Goal: Task Accomplishment & Management: Use online tool/utility

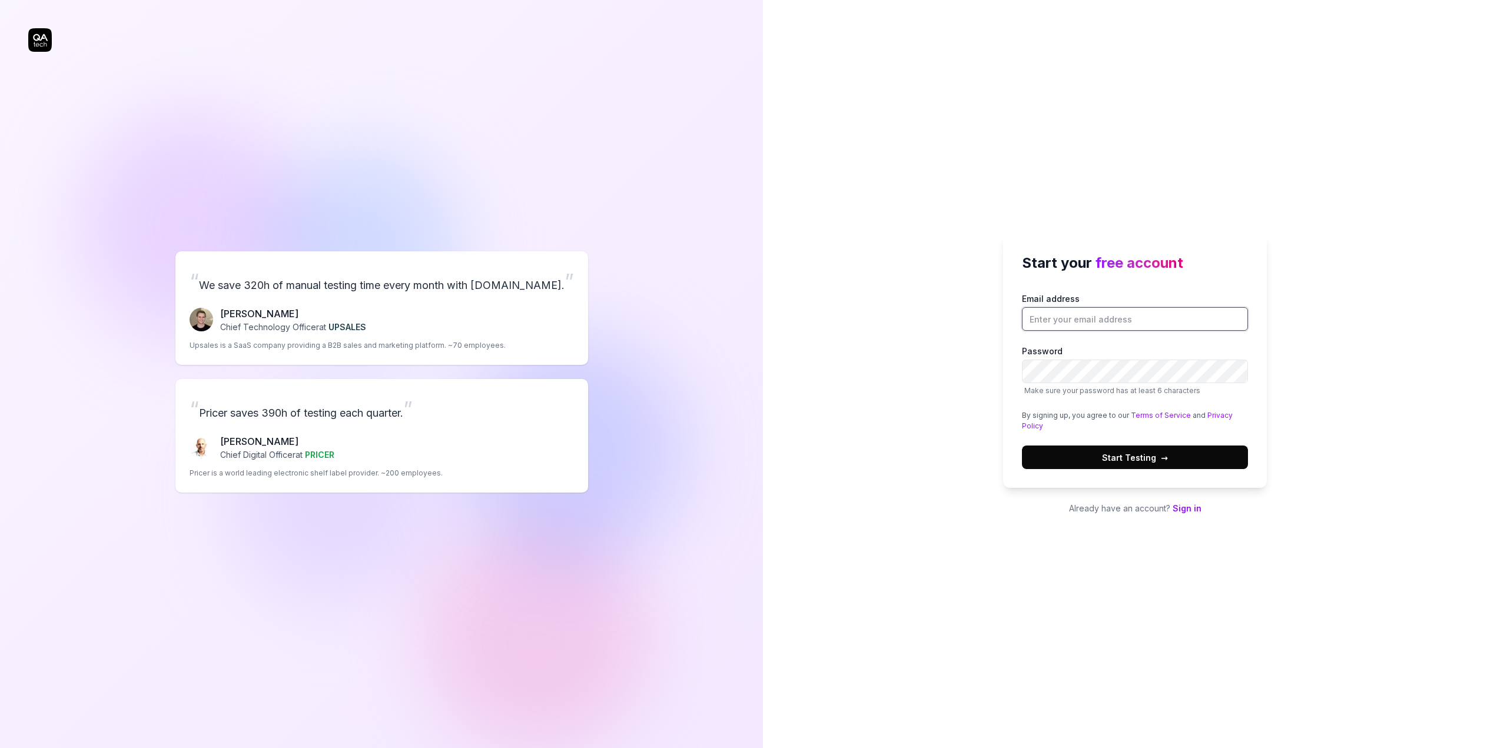
click at [1111, 324] on input "Email address" at bounding box center [1135, 319] width 226 height 24
type input "[EMAIL_ADDRESS][DOMAIN_NAME]"
click at [1129, 460] on span "Start Testing →" at bounding box center [1135, 458] width 66 height 12
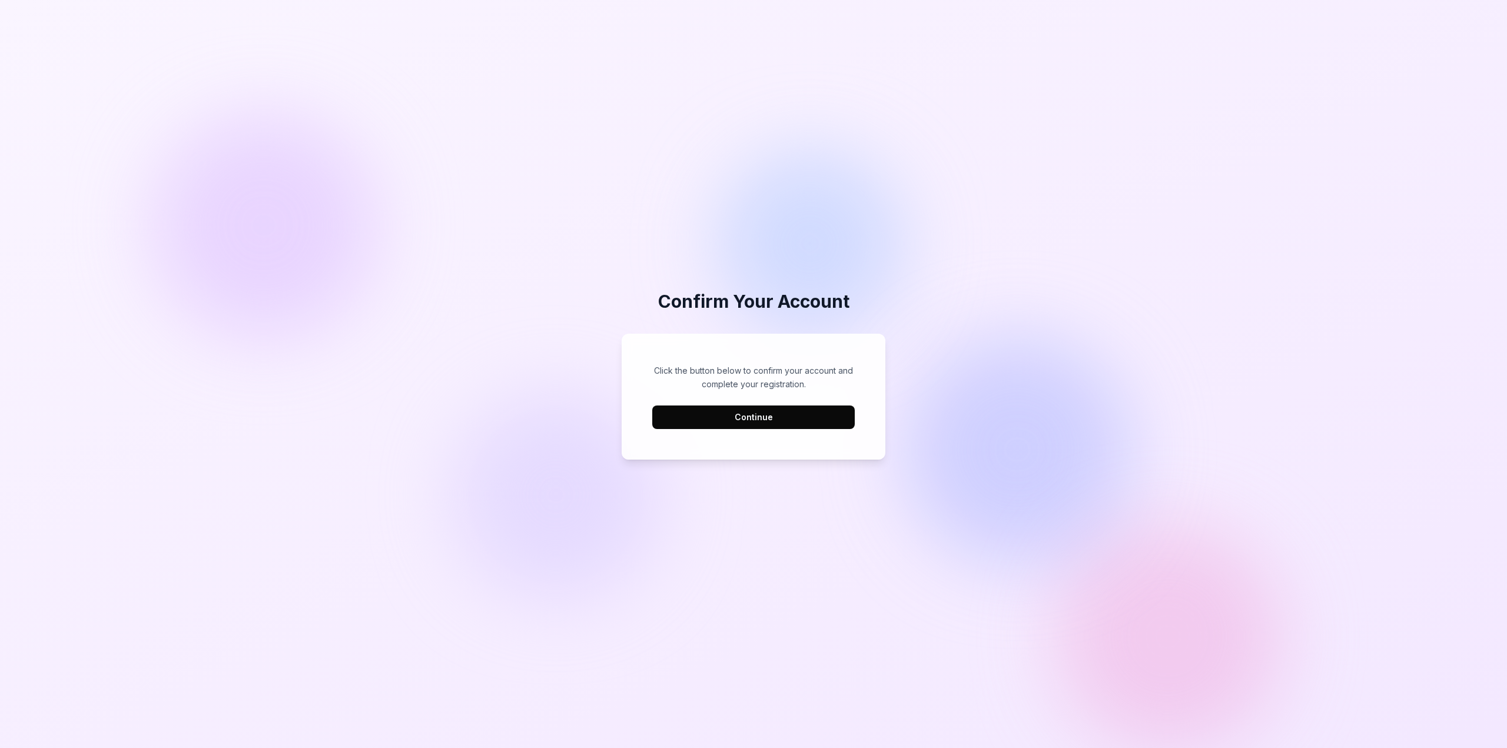
click at [762, 415] on button "Continue" at bounding box center [753, 418] width 203 height 24
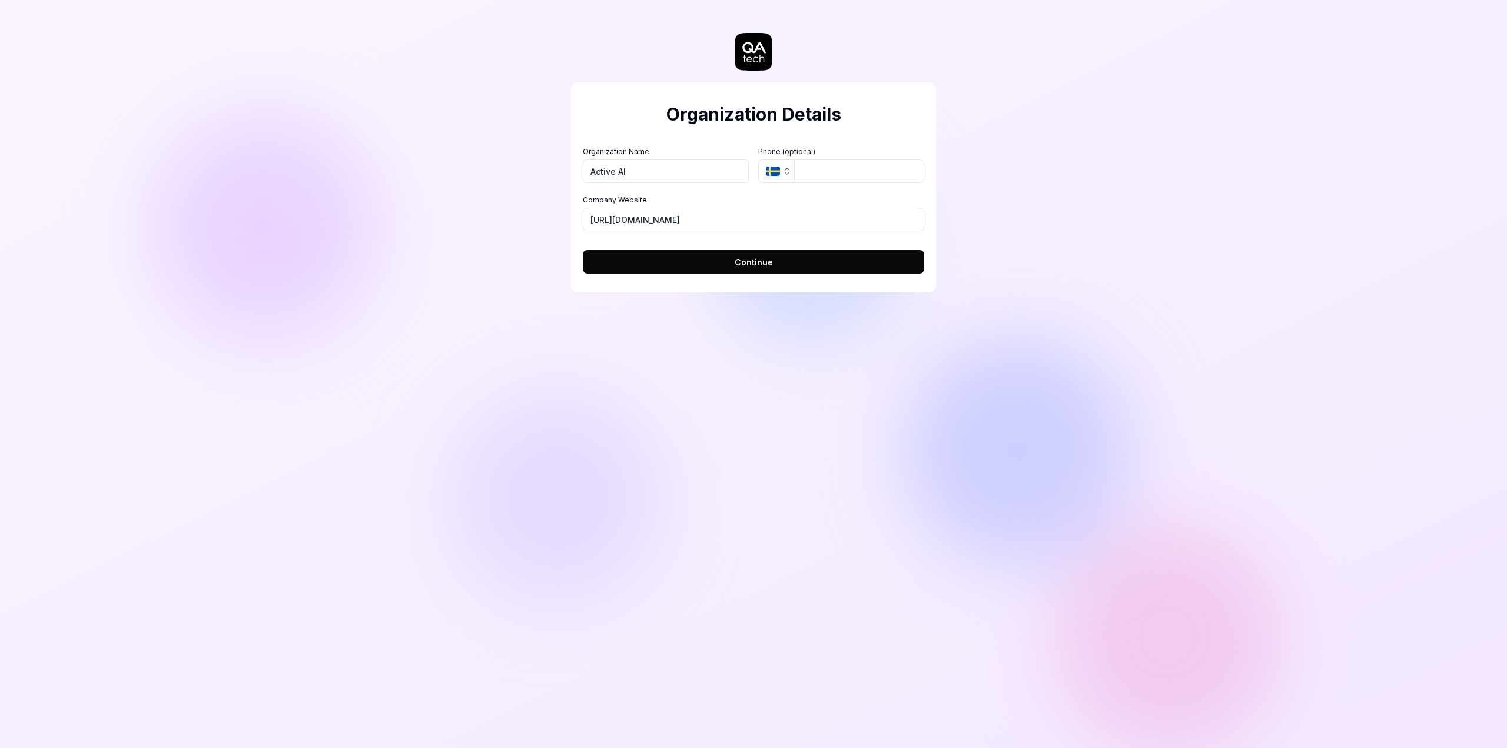
type input "Active AI"
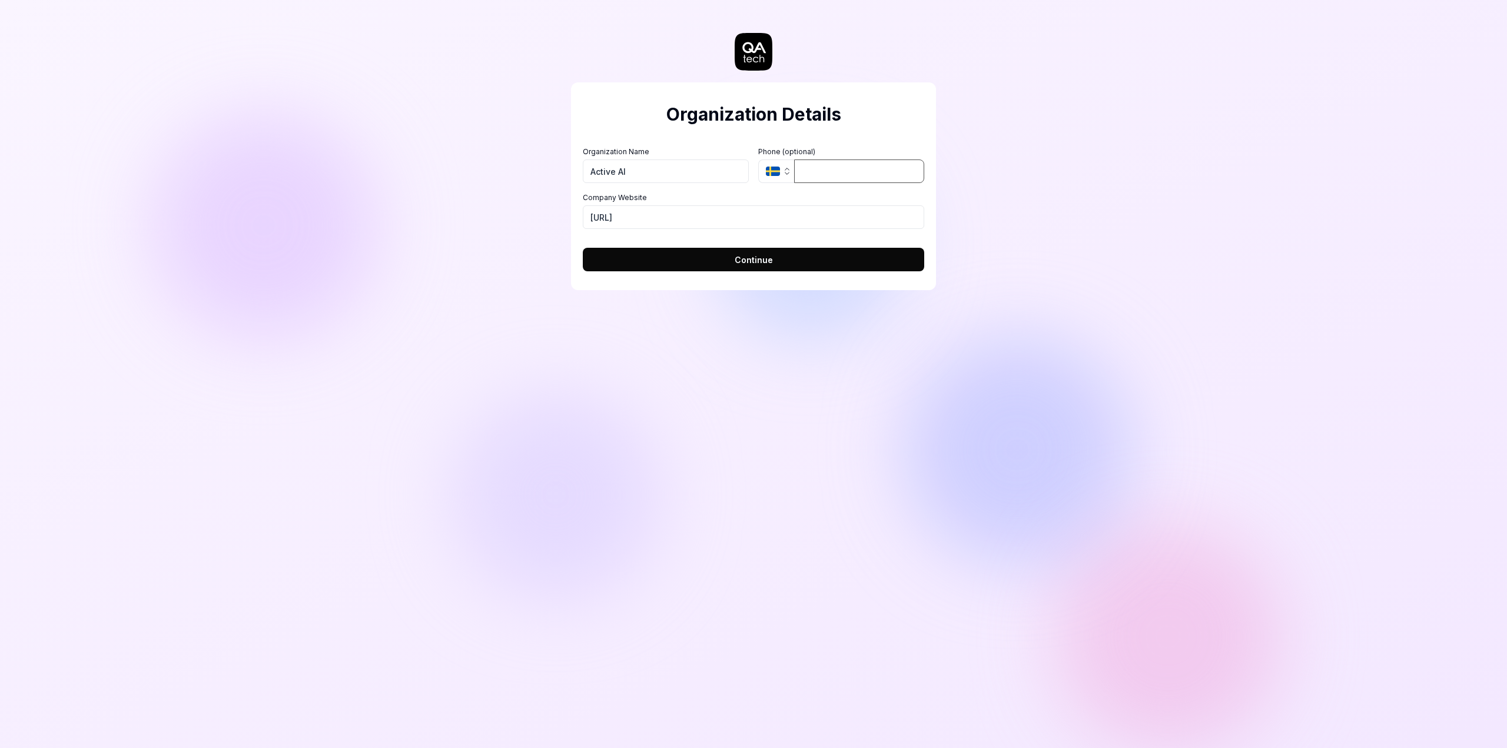
type input "[URL]"
click at [846, 177] on input "tel" at bounding box center [859, 172] width 130 height 24
type input "15149729767"
click at [777, 169] on icon "button" at bounding box center [773, 171] width 14 height 9
click at [691, 154] on div "Organization Name Active AI Organization Logo (Square minimum 256x256px) Click …" at bounding box center [753, 165] width 341 height 37
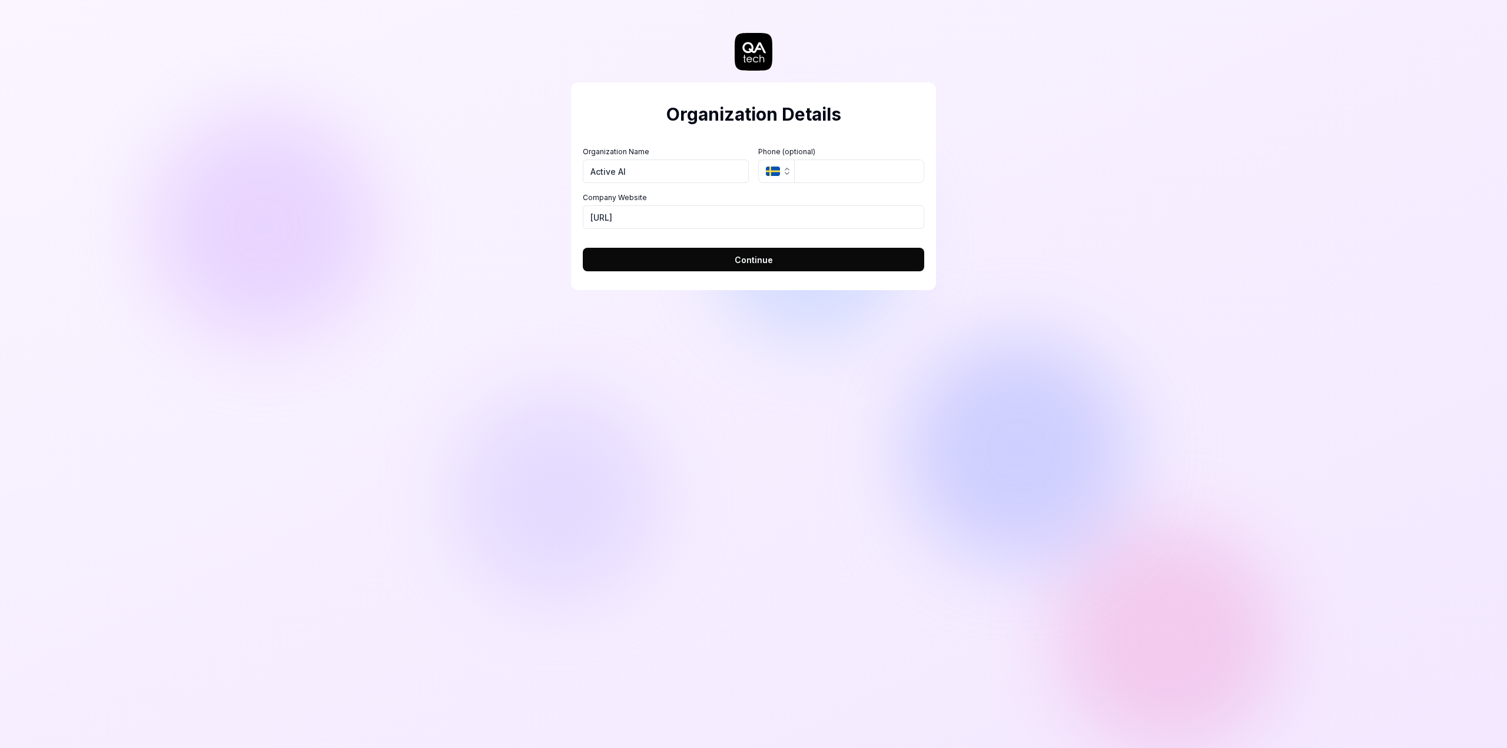
click at [1120, 194] on div "Organization Details Organization Name Active AI Organization Logo (Square mini…" at bounding box center [753, 374] width 1507 height 748
click at [791, 260] on button "Continue" at bounding box center [753, 260] width 341 height 24
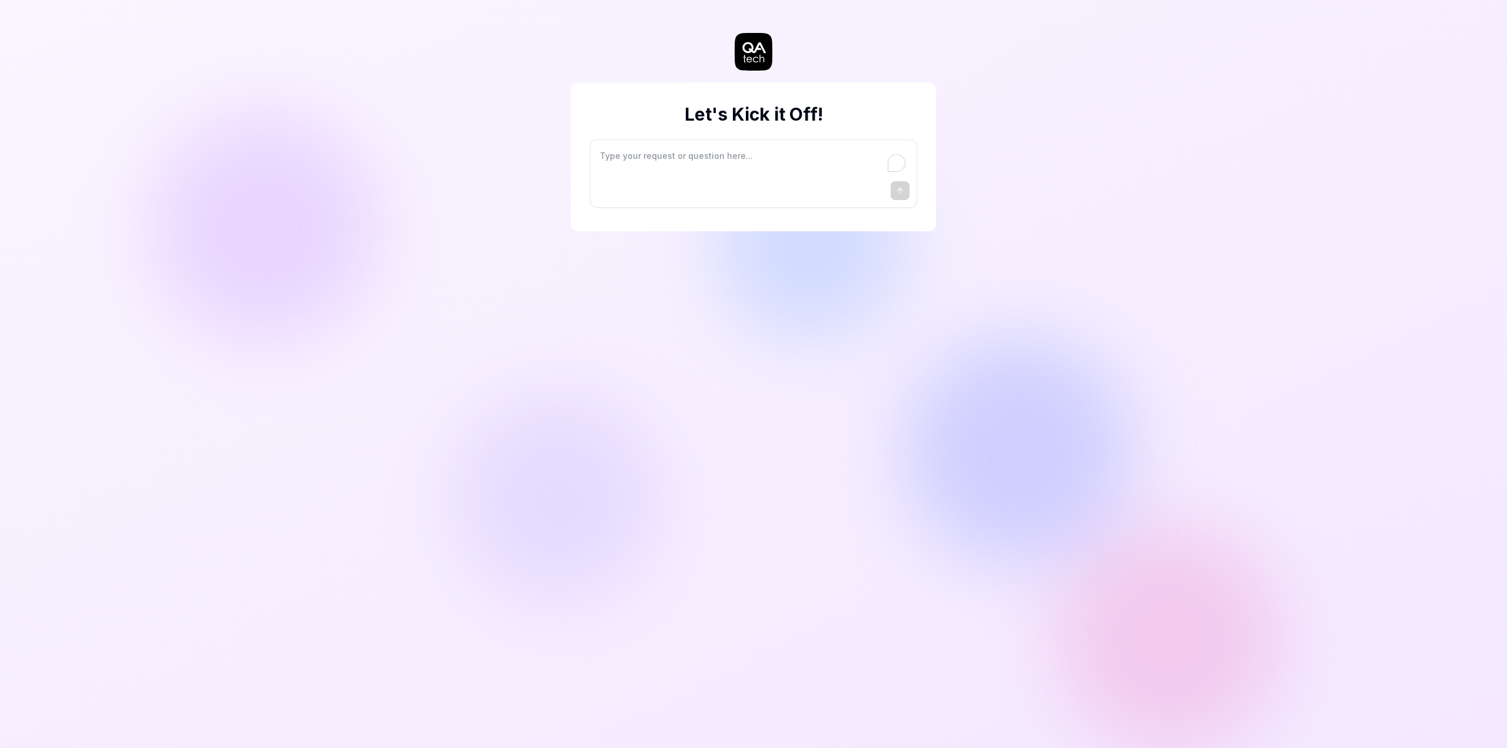
type textarea "*"
type textarea "I"
type textarea "*"
type textarea "I"
type textarea "*"
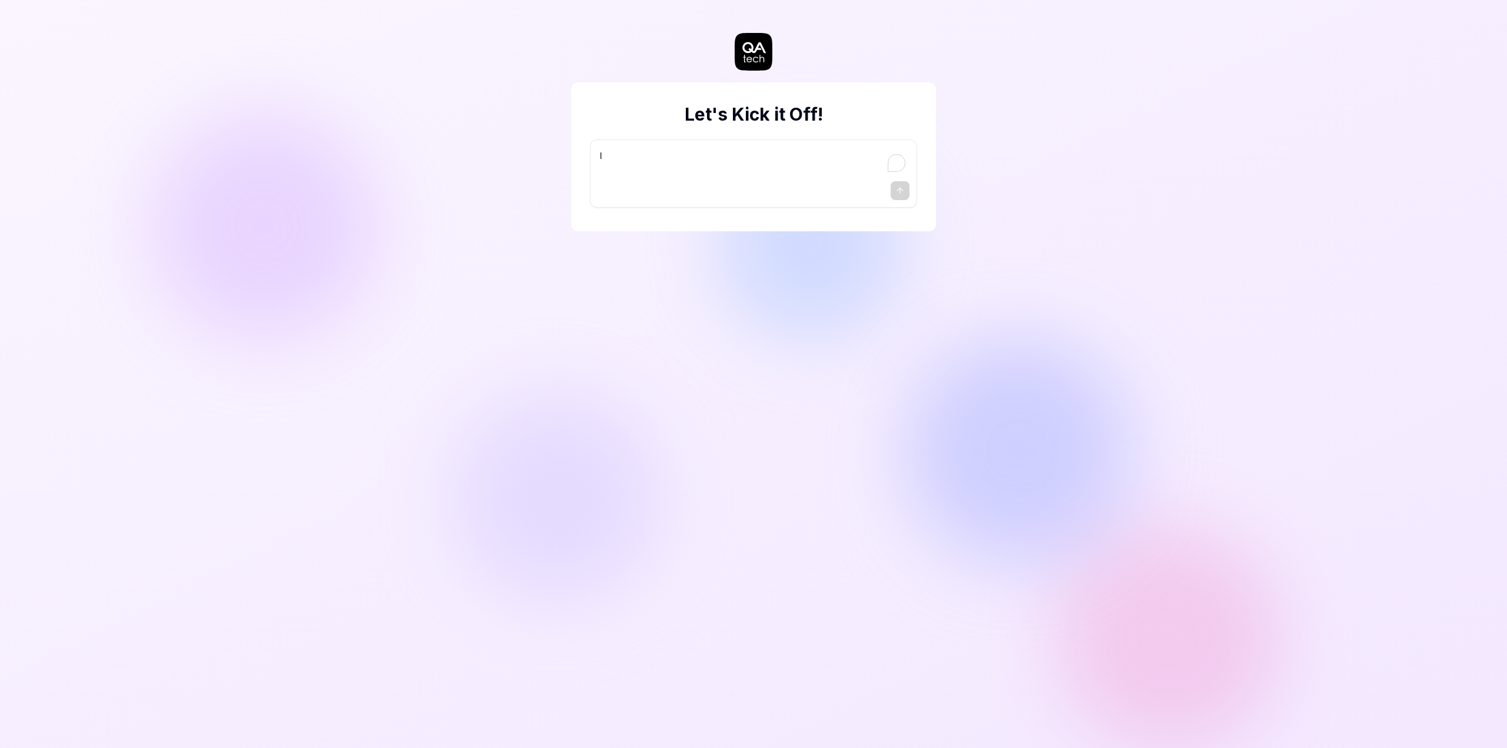
type textarea "I w"
type textarea "*"
type textarea "I wa"
type textarea "*"
type textarea "I wan"
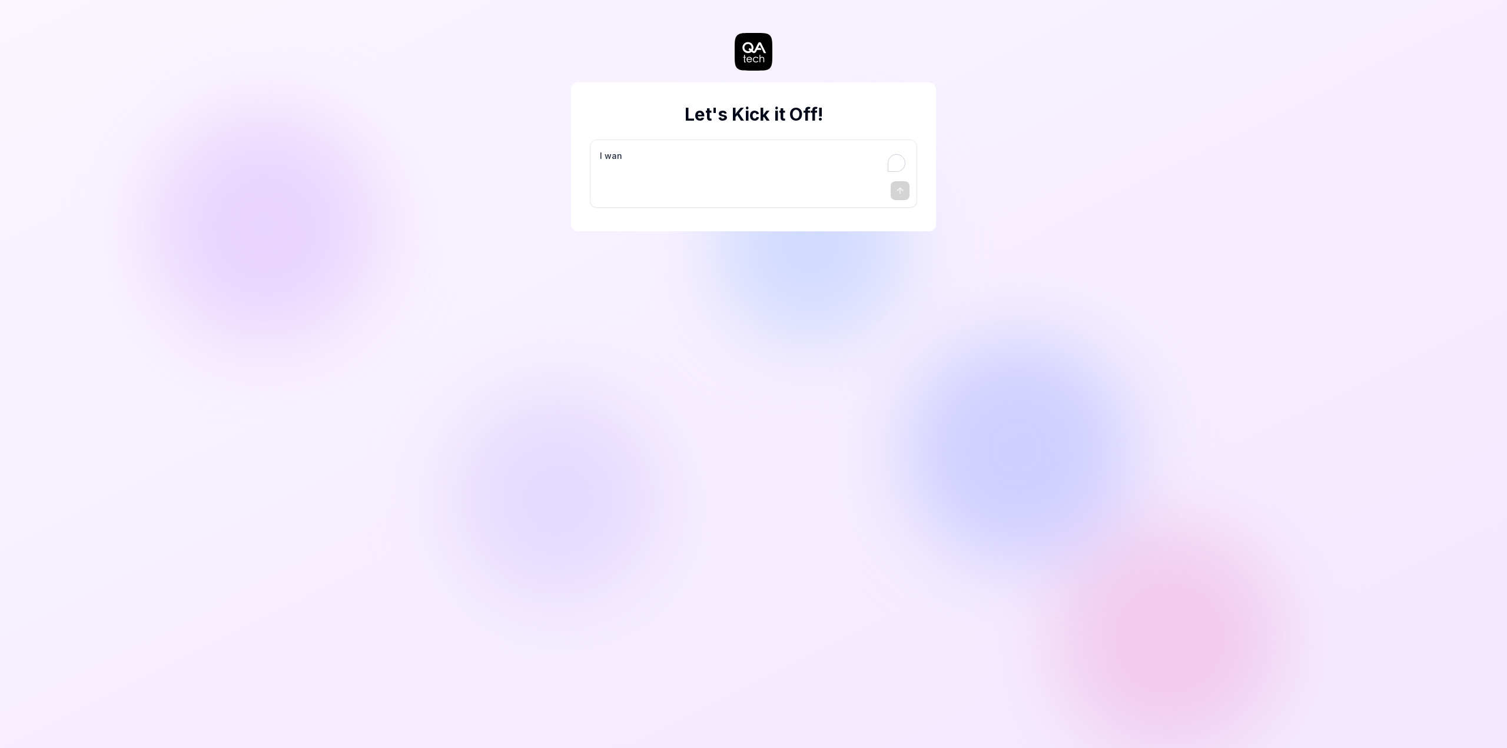
type textarea "*"
type textarea "I want"
type textarea "*"
type textarea "I want"
type textarea "*"
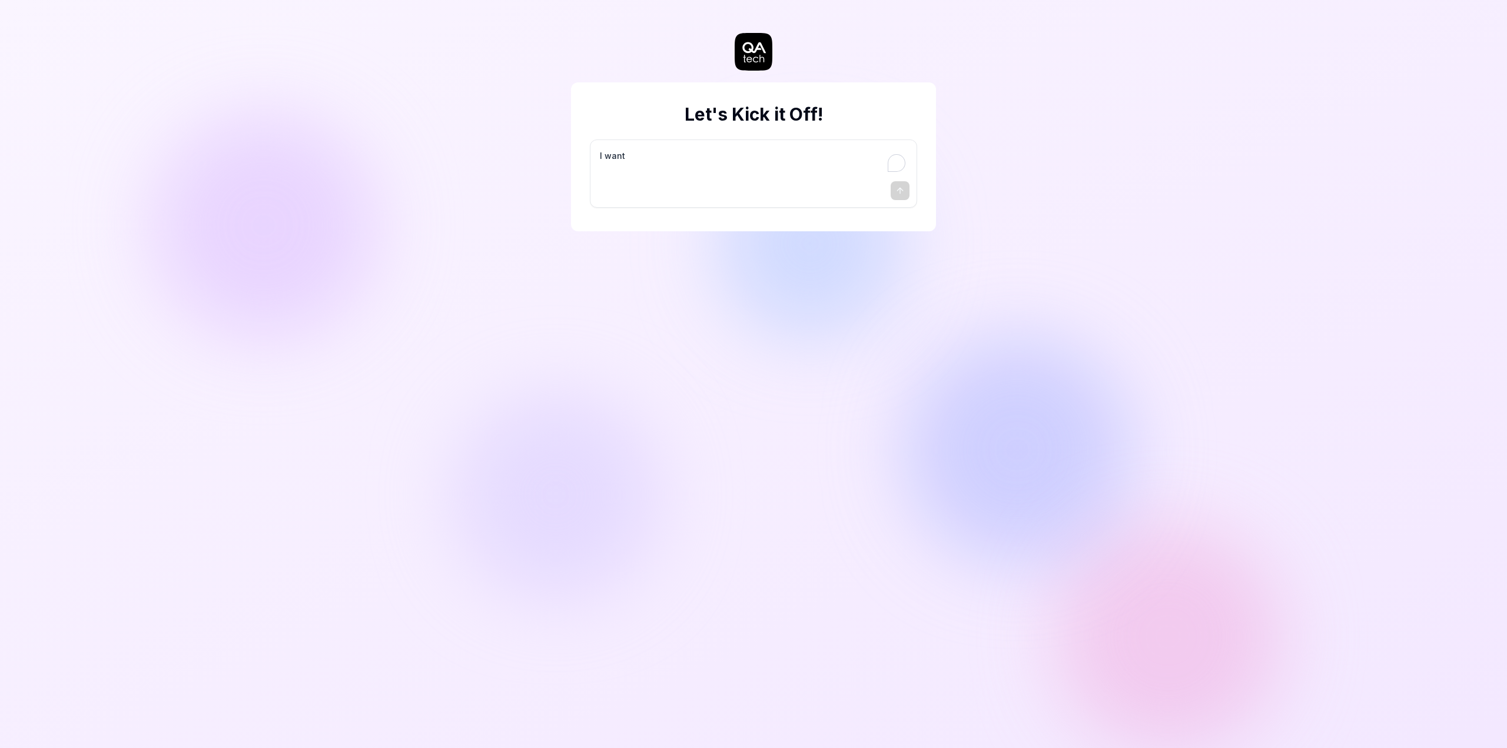
type textarea "I want a"
type textarea "*"
type textarea "I want a"
type textarea "*"
type textarea "I want a g"
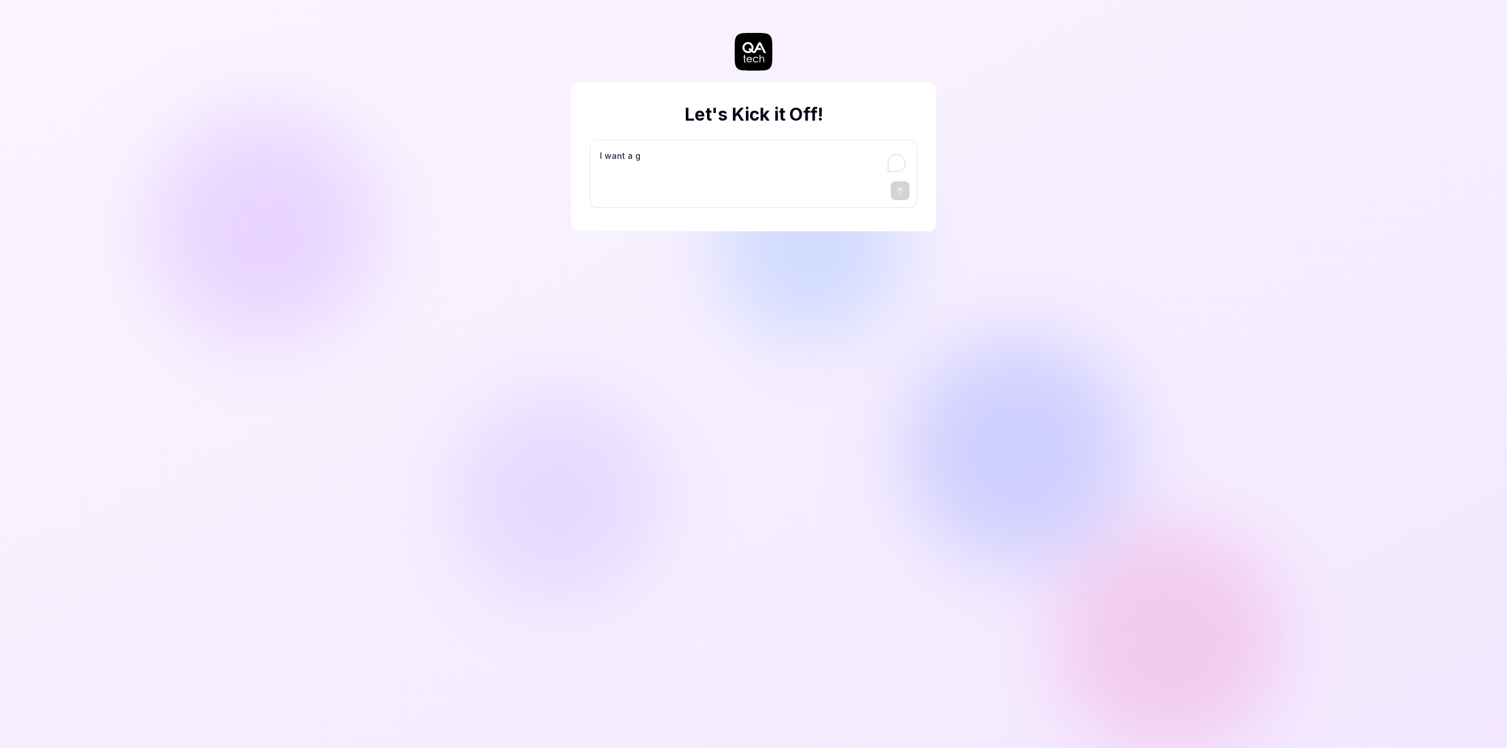
type textarea "*"
type textarea "I want a go"
type textarea "*"
type textarea "I want a goo"
type textarea "*"
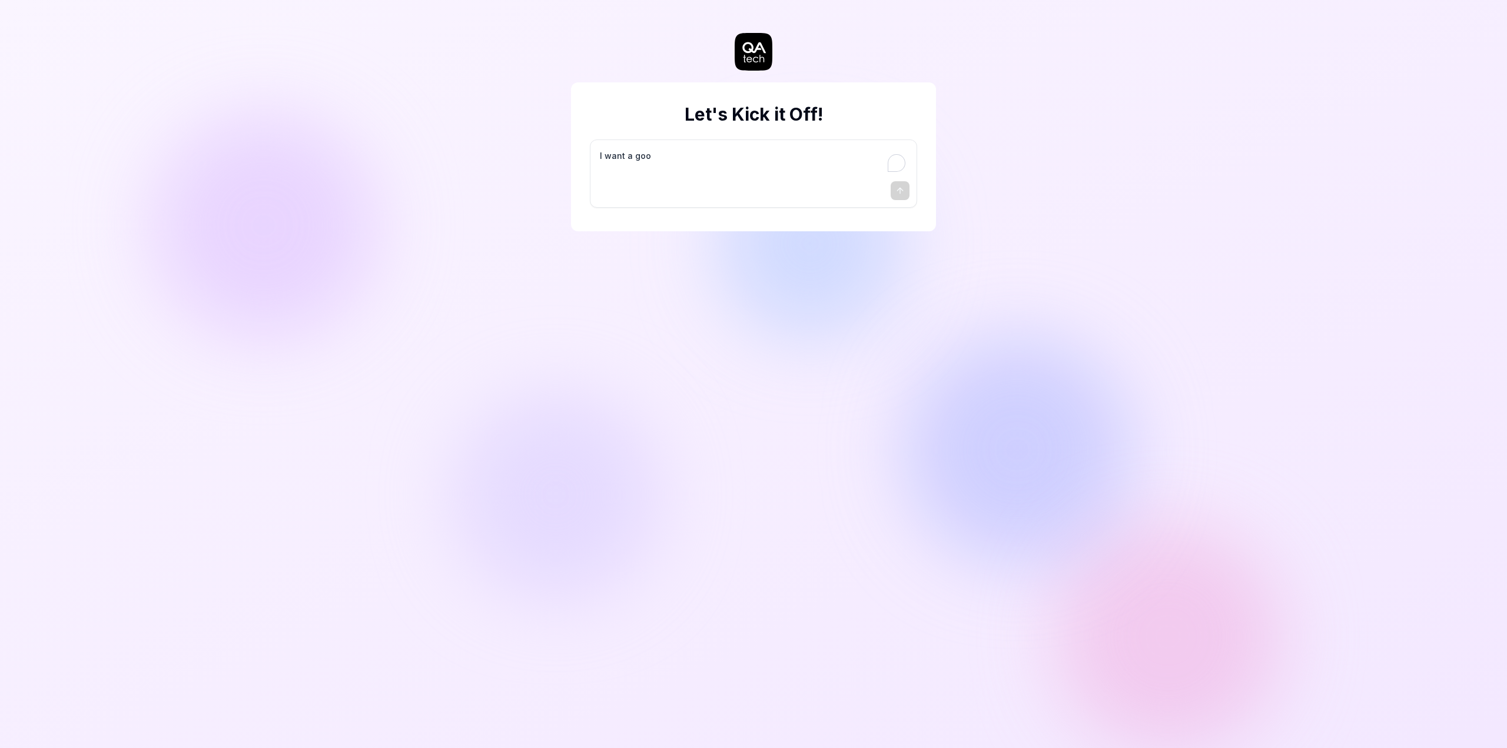
type textarea "I want a good"
type textarea "*"
type textarea "I want a good"
type textarea "*"
type textarea "I want a good t"
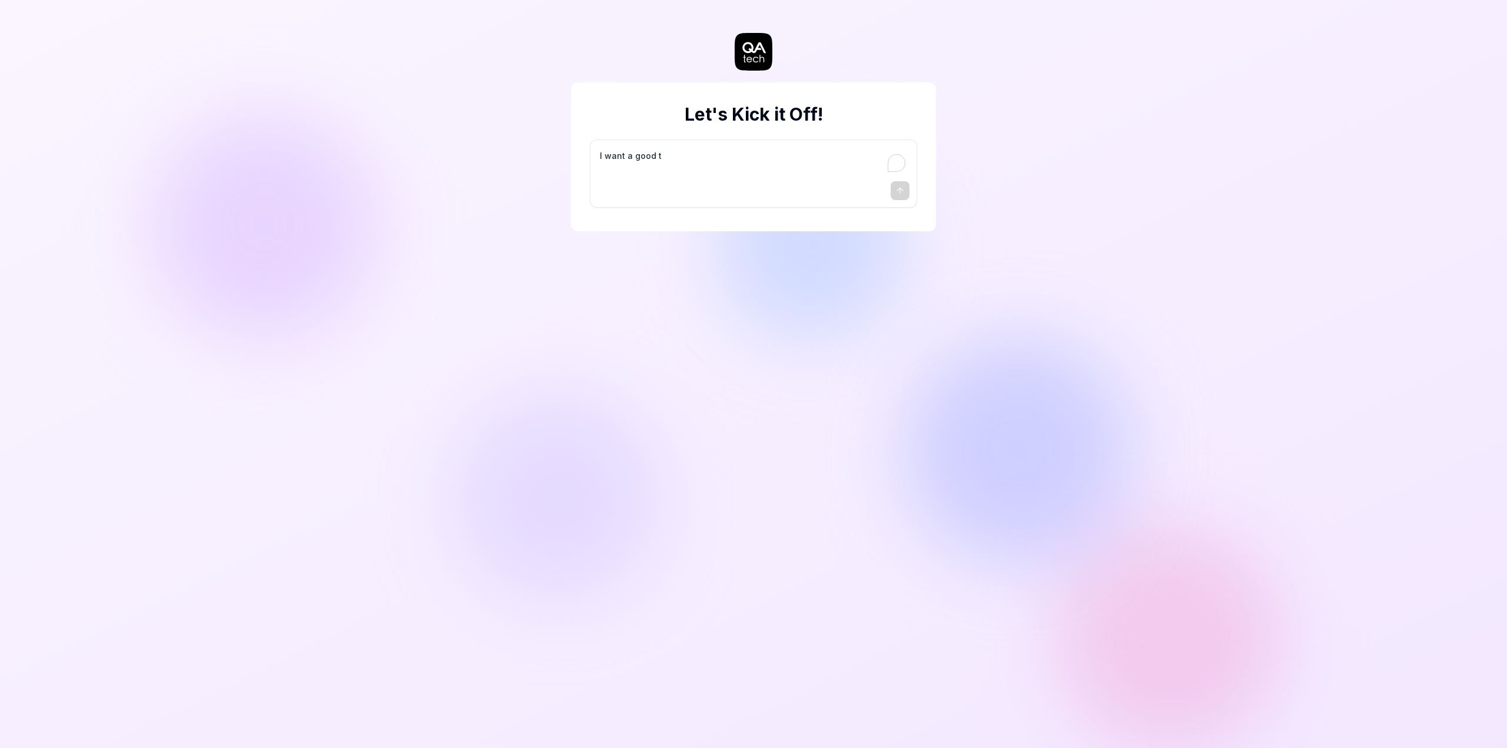
type textarea "*"
type textarea "I want a good te"
type textarea "*"
type textarea "I want a good tes"
type textarea "*"
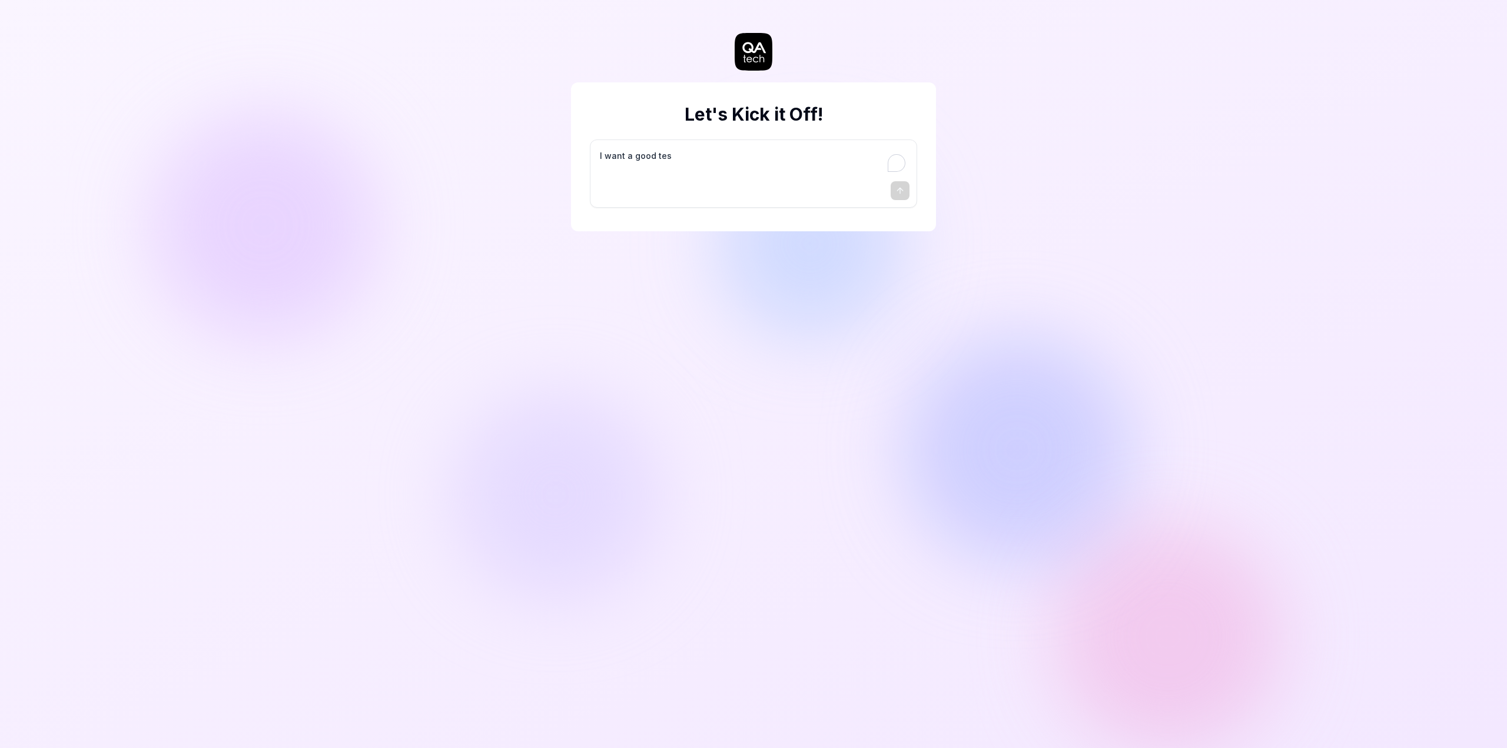
type textarea "I want a good test"
type textarea "*"
type textarea "I want a good test"
type textarea "*"
type textarea "I want a good test s"
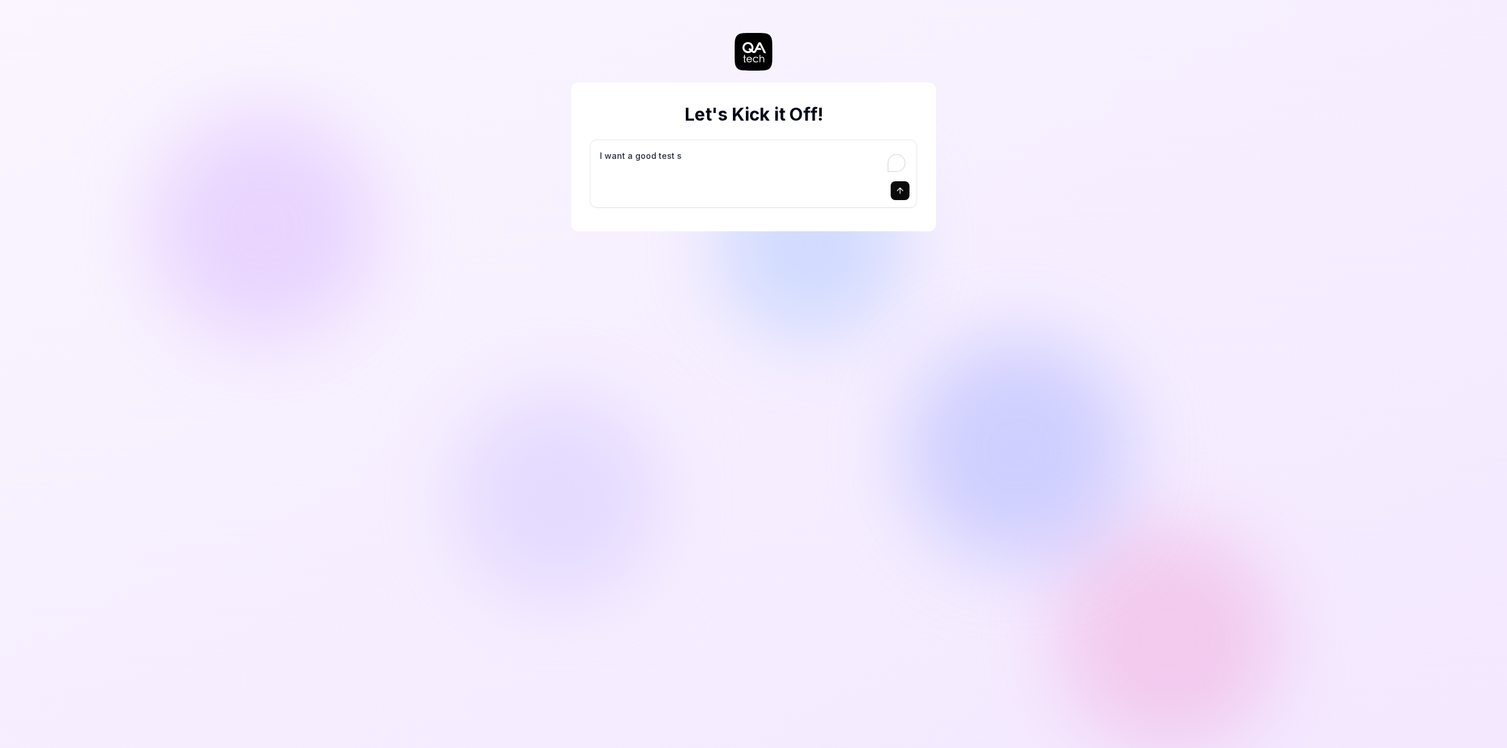
type textarea "*"
type textarea "I want a good test se"
type textarea "*"
type textarea "I want a good test set"
type textarea "*"
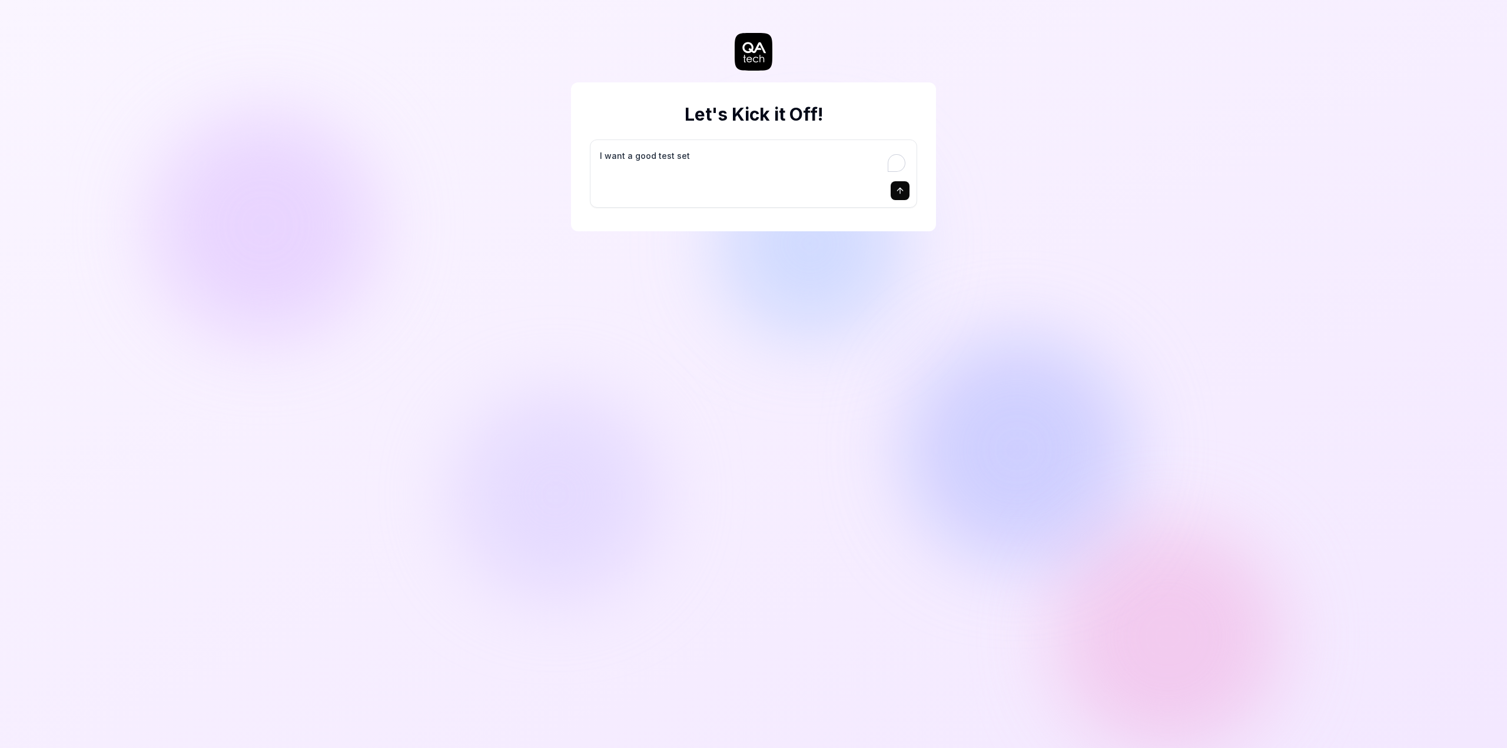
type textarea "I want a good test setu"
type textarea "*"
type textarea "I want a good test setup"
type textarea "*"
type textarea "I want a good test setup"
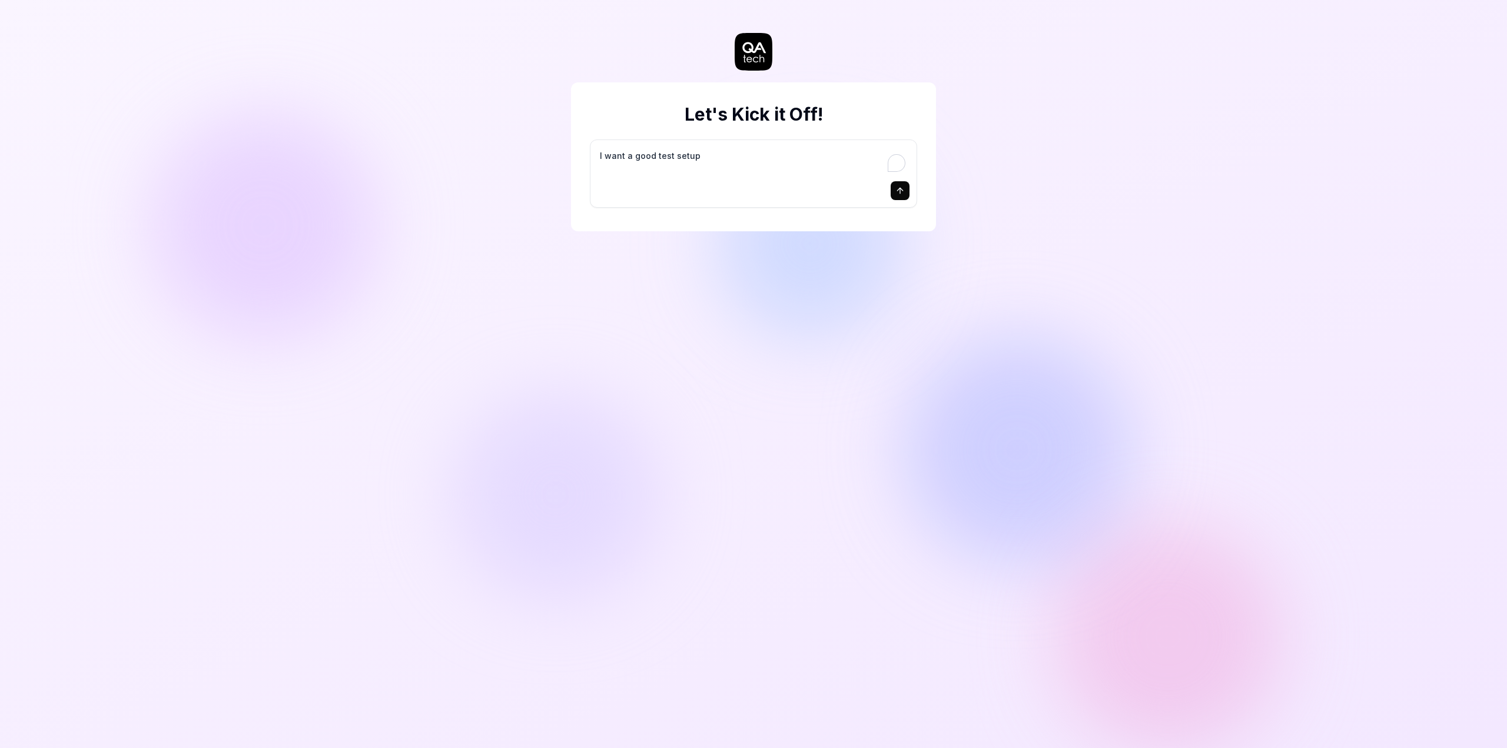
type textarea "*"
type textarea "I want a good test setup f"
type textarea "*"
type textarea "I want a good test setup fo"
type textarea "*"
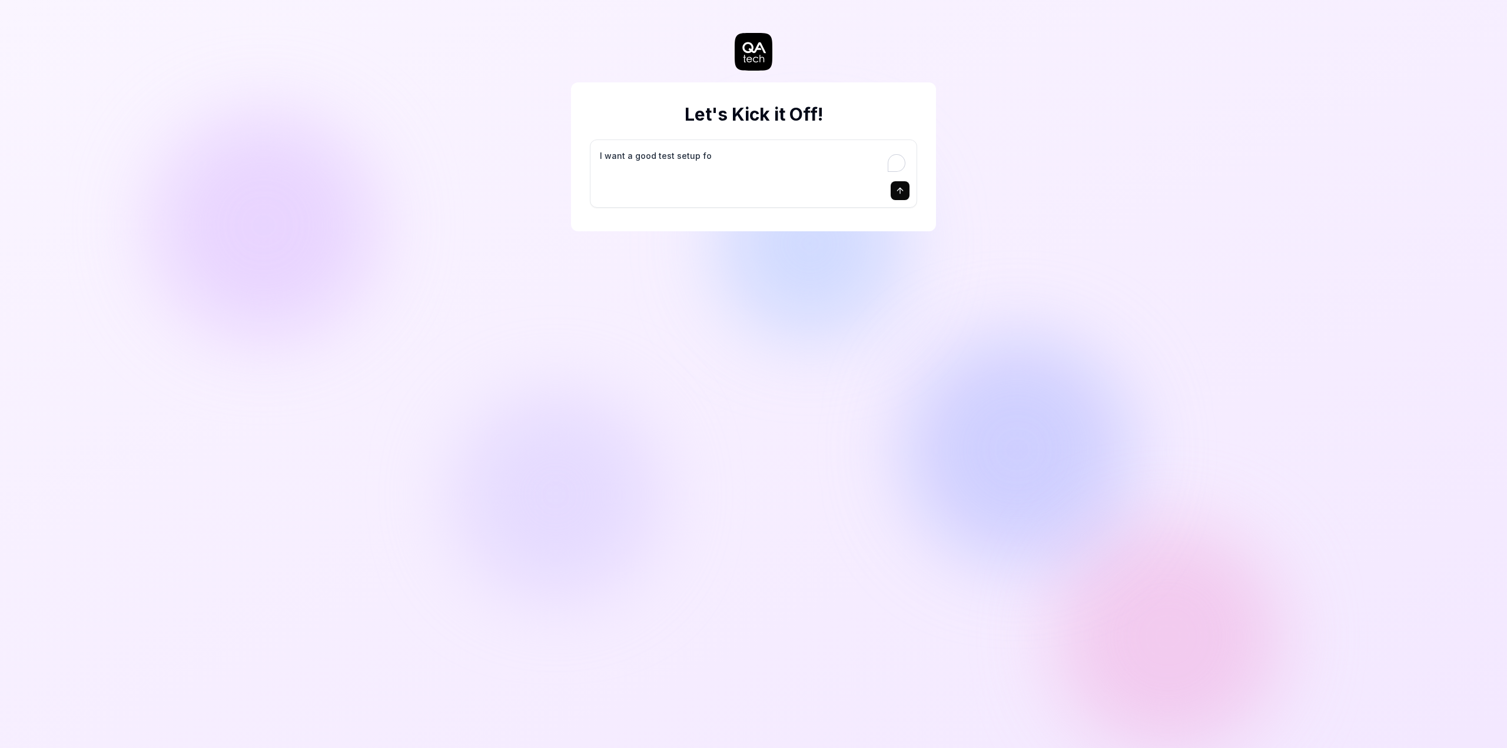
type textarea "I want a good test setup for"
type textarea "*"
type textarea "I want a good test setup for"
type textarea "*"
type textarea "I want a good test setup for m"
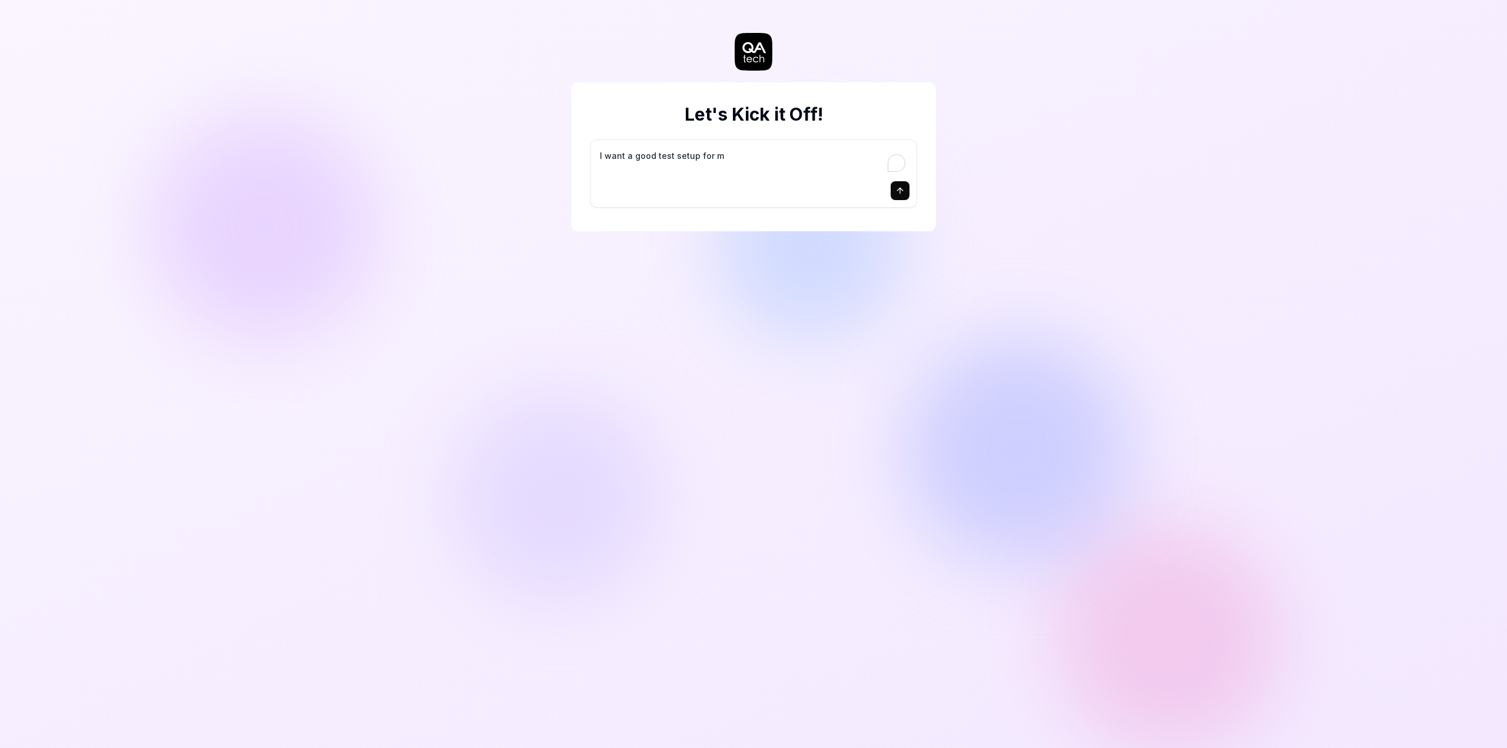
type textarea "*"
type textarea "I want a good test setup for my"
type textarea "*"
type textarea "I want a good test setup for my"
type textarea "*"
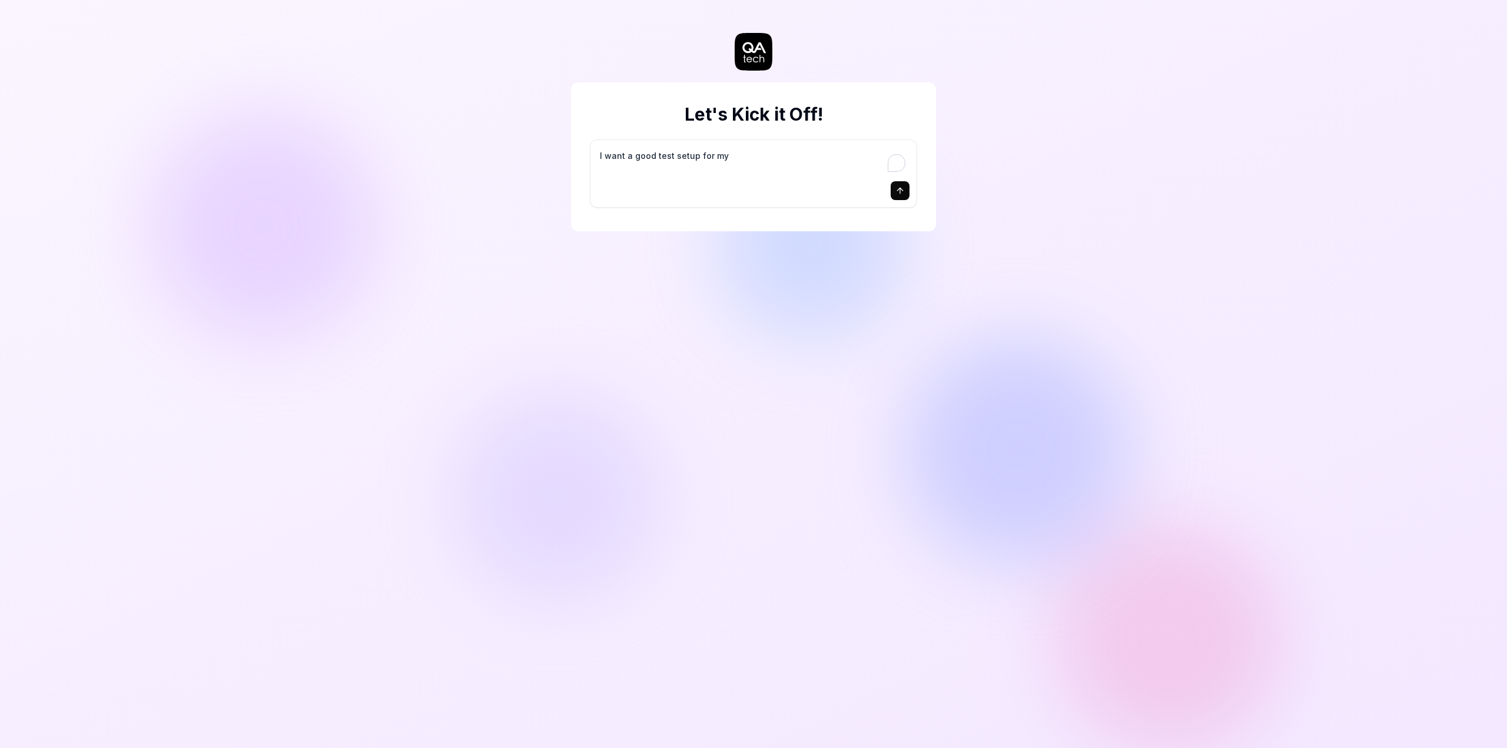
type textarea "I want a good test setup for my s"
type textarea "*"
type textarea "I want a good test setup for my si"
type textarea "*"
type textarea "I want a good test setup for my sit"
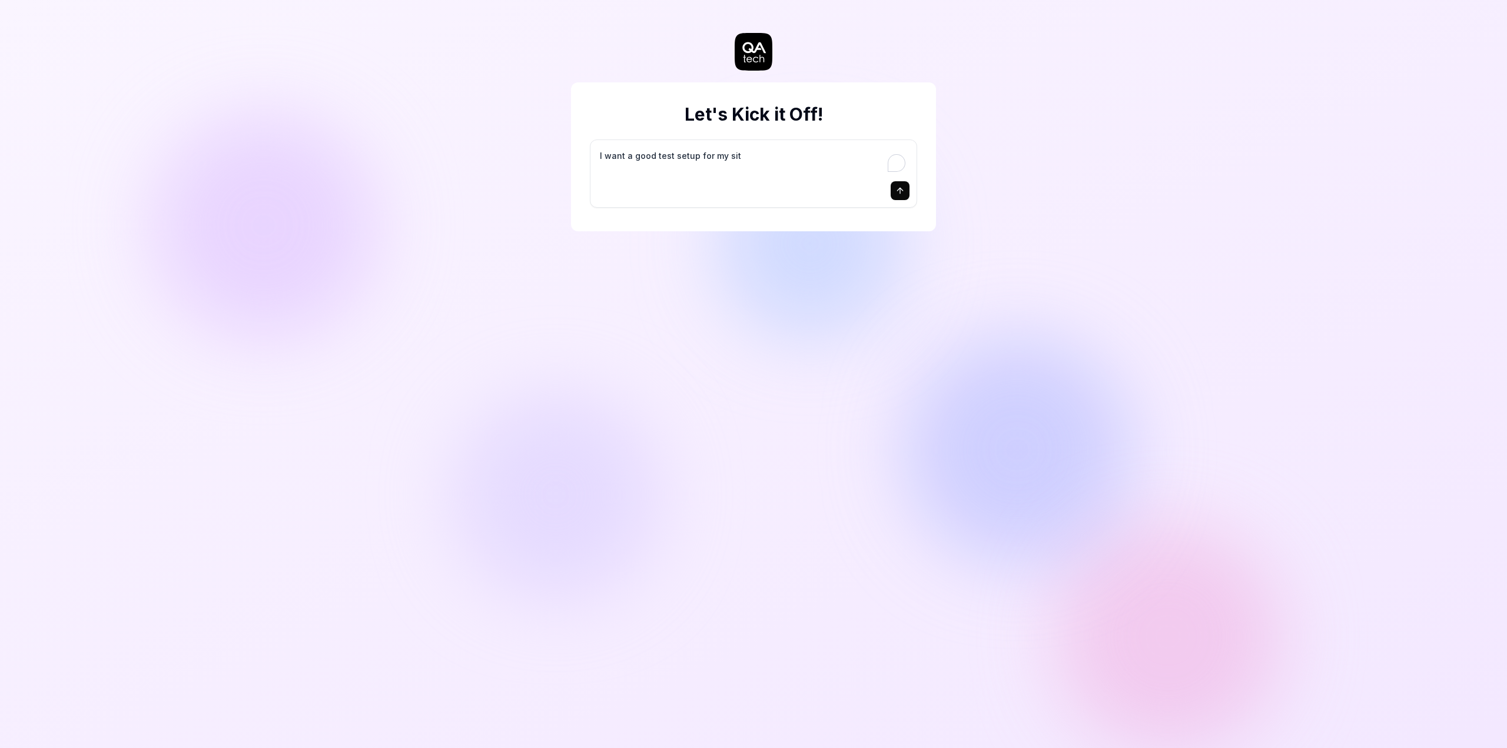
type textarea "*"
type textarea "I want a good test setup for my site"
type textarea "*"
type textarea "I want a good test setup for my site"
type textarea "*"
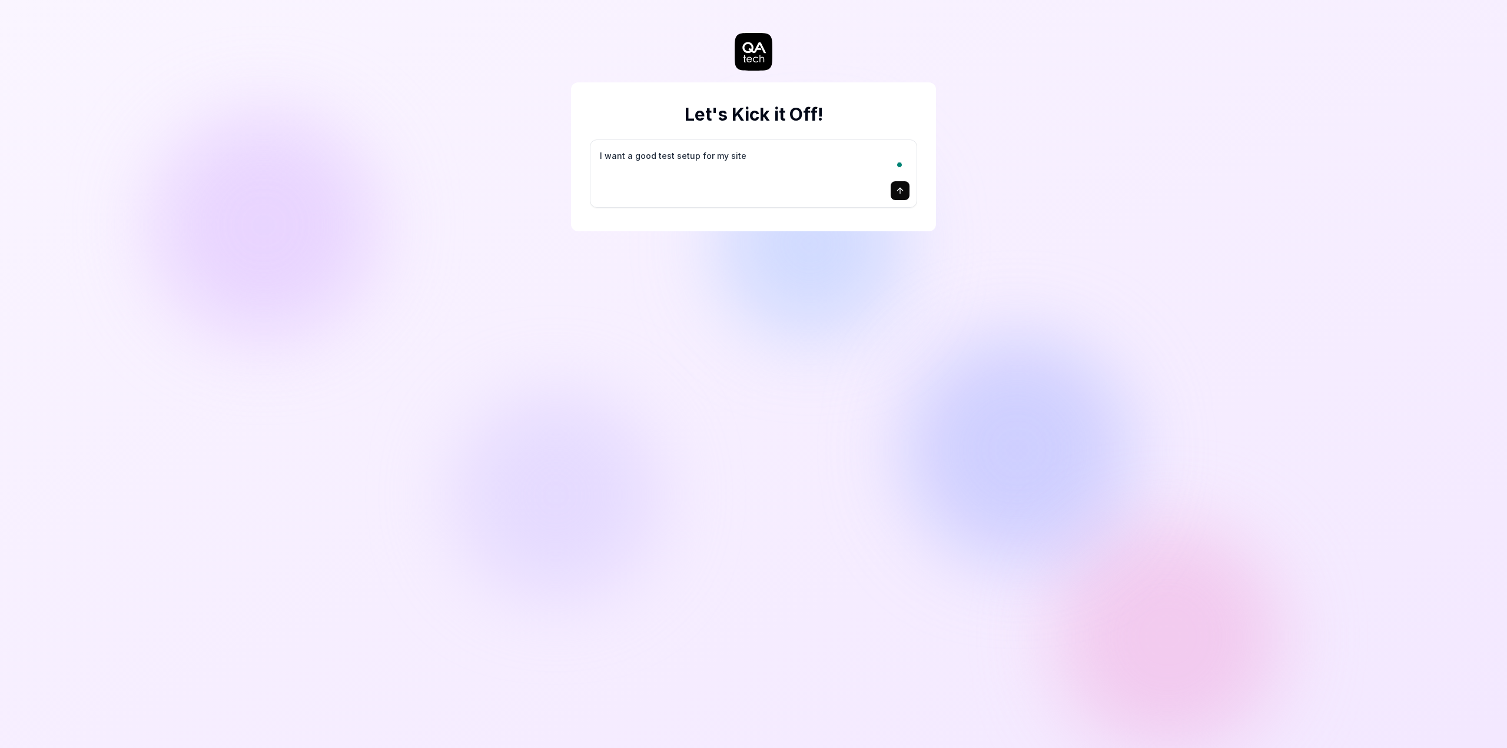
type textarea "I want a good test setup for my site -"
type textarea "*"
type textarea "I want a good test setup for my site -"
type textarea "*"
type textarea "I want a good test setup for my site - h"
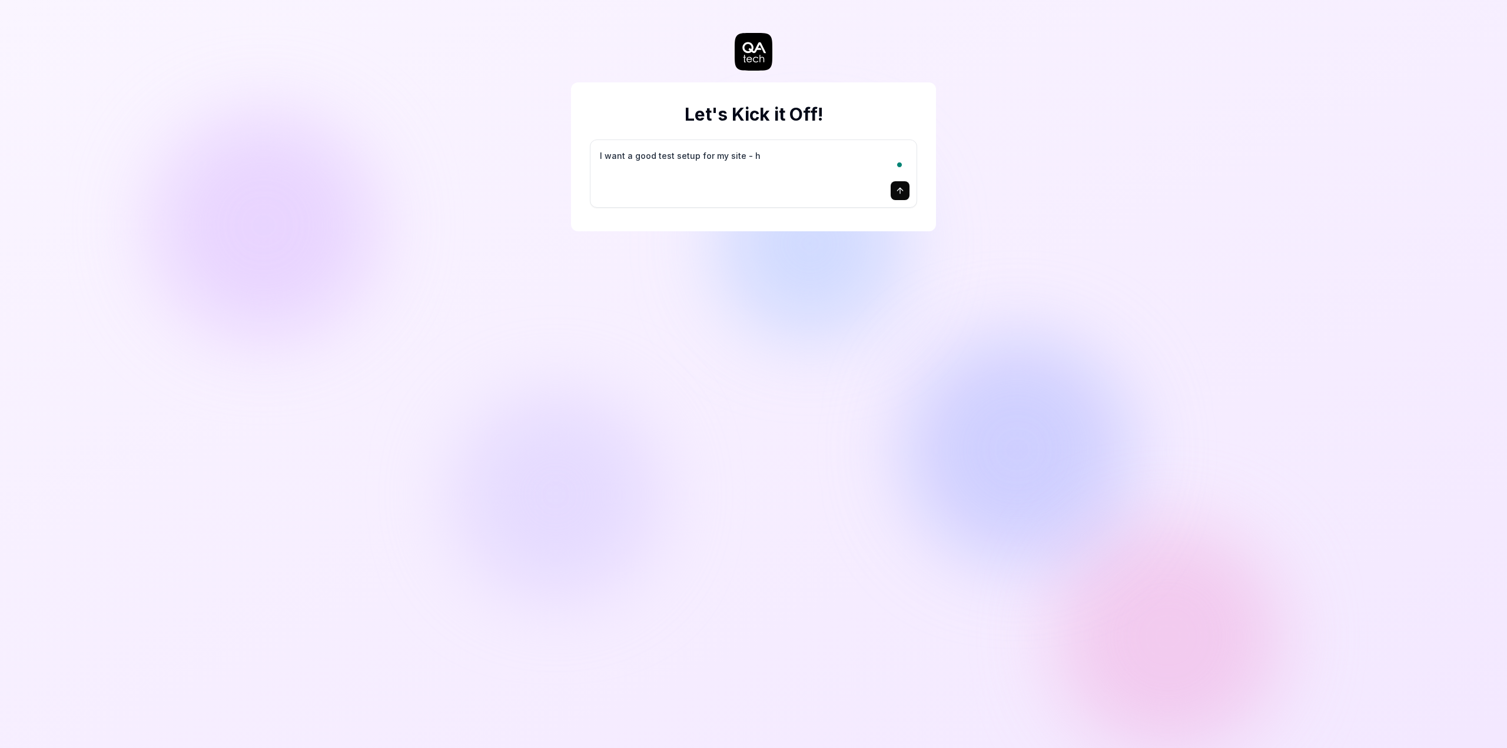
type textarea "*"
type textarea "I want a good test setup for my site - he"
type textarea "*"
type textarea "I want a good test setup for my site - hel"
type textarea "*"
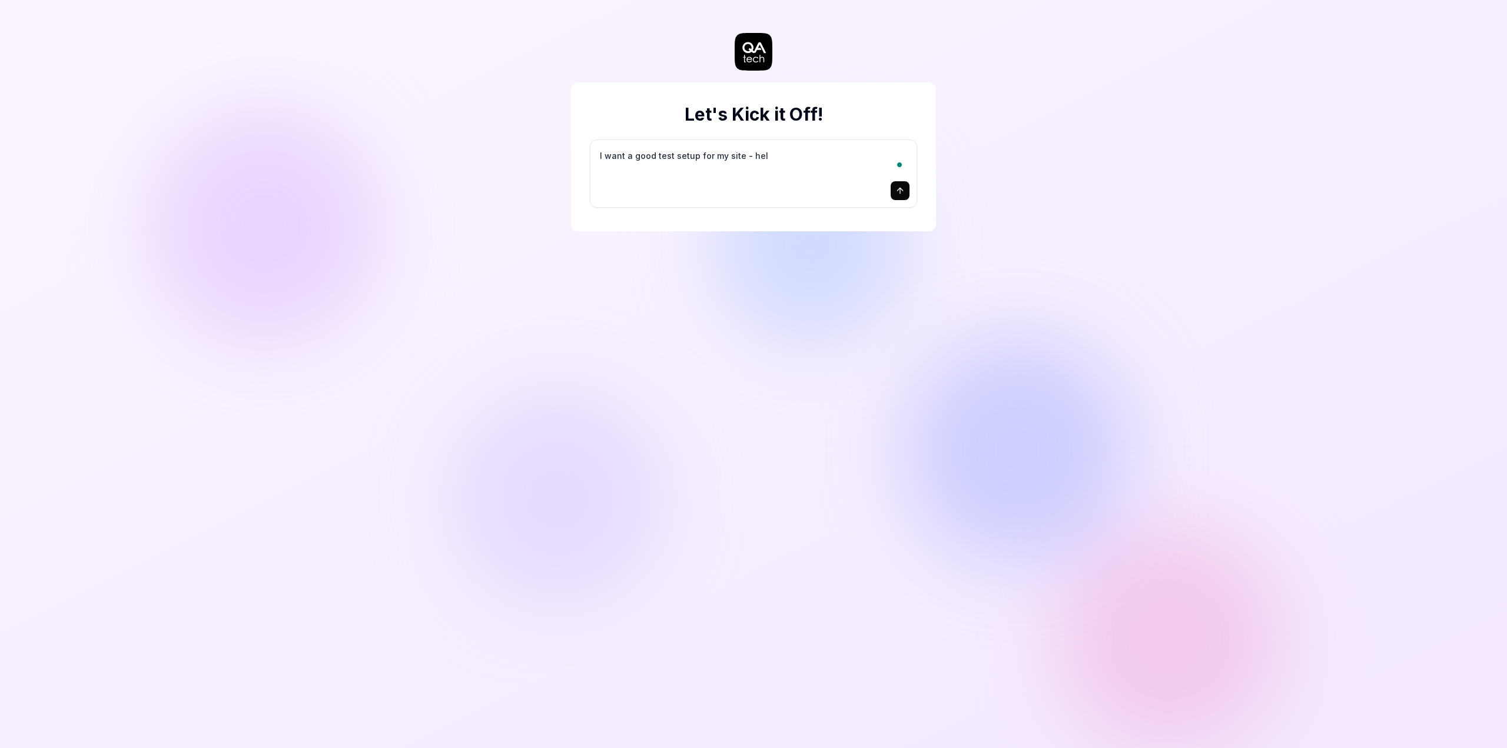
type textarea "I want a good test setup for my site - help"
type textarea "*"
type textarea "I want a good test setup for my site - help"
type textarea "*"
type textarea "I want a good test setup for my site - help m"
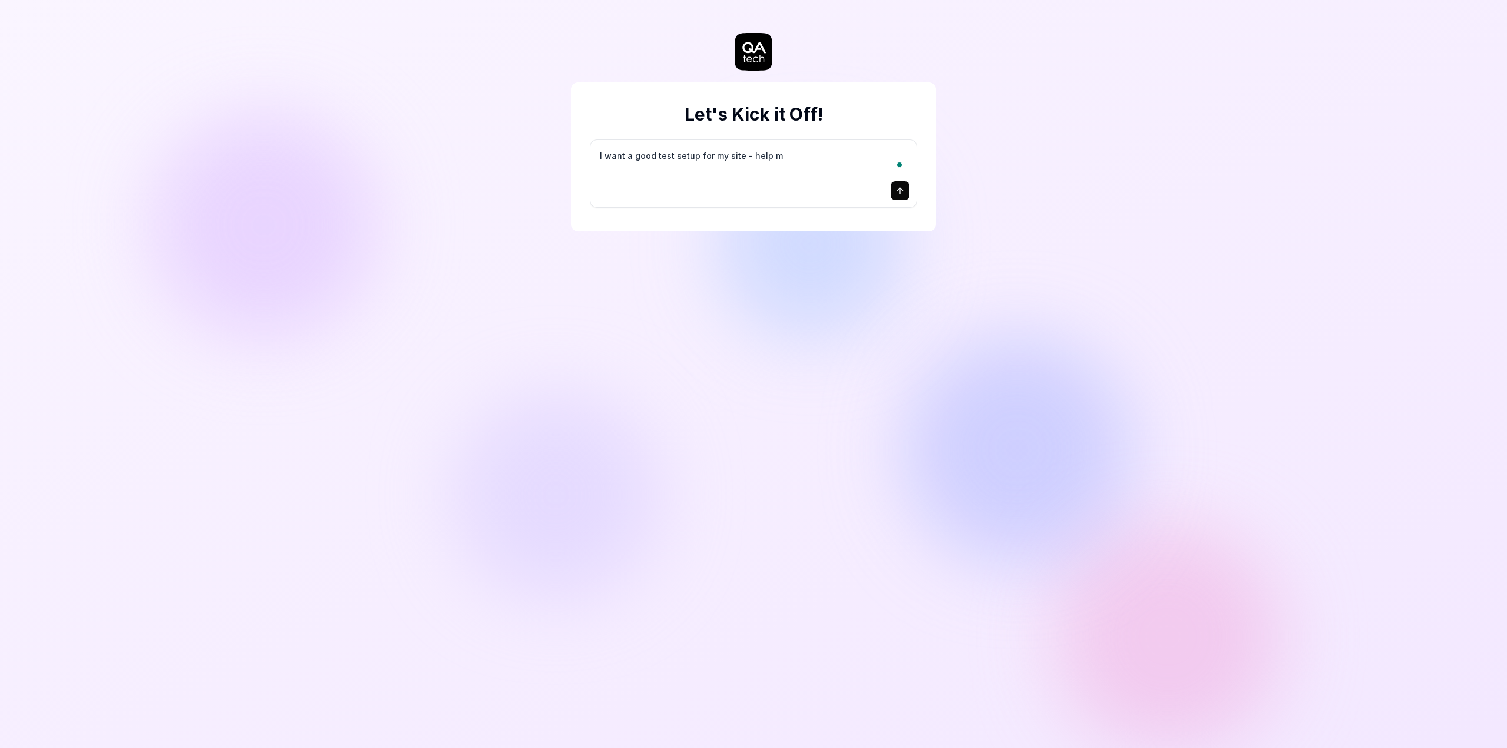
type textarea "*"
type textarea "I want a good test setup for my site - help me"
type textarea "*"
type textarea "I want a good test setup for my site - help me"
type textarea "*"
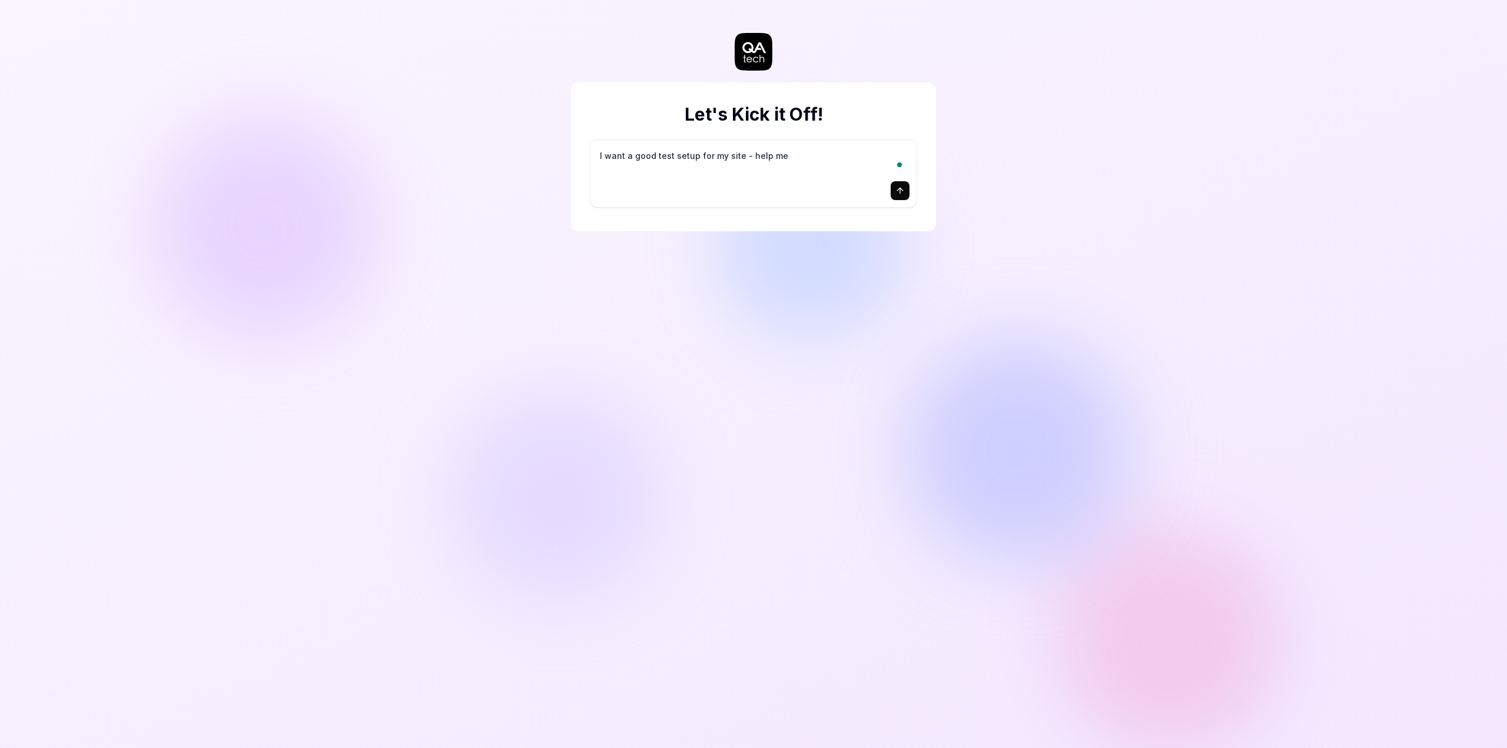
type textarea "I want a good test setup for my site - help me c"
type textarea "*"
type textarea "I want a good test setup for my site - help me cr"
type textarea "*"
type textarea "I want a good test setup for my site - help me cre"
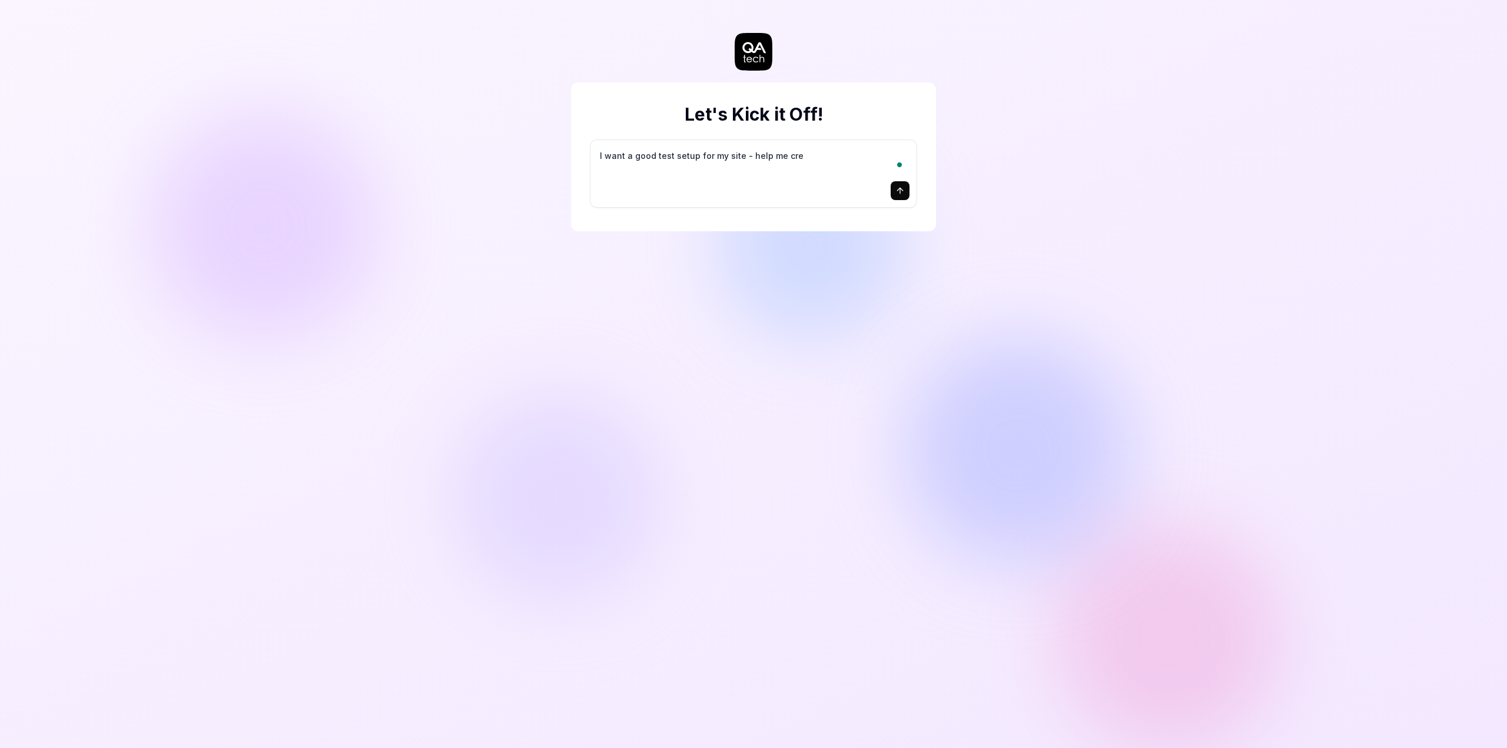
type textarea "*"
type textarea "I want a good test setup for my site - help me crea"
type textarea "*"
type textarea "I want a good test setup for my site - help me creat"
type textarea "*"
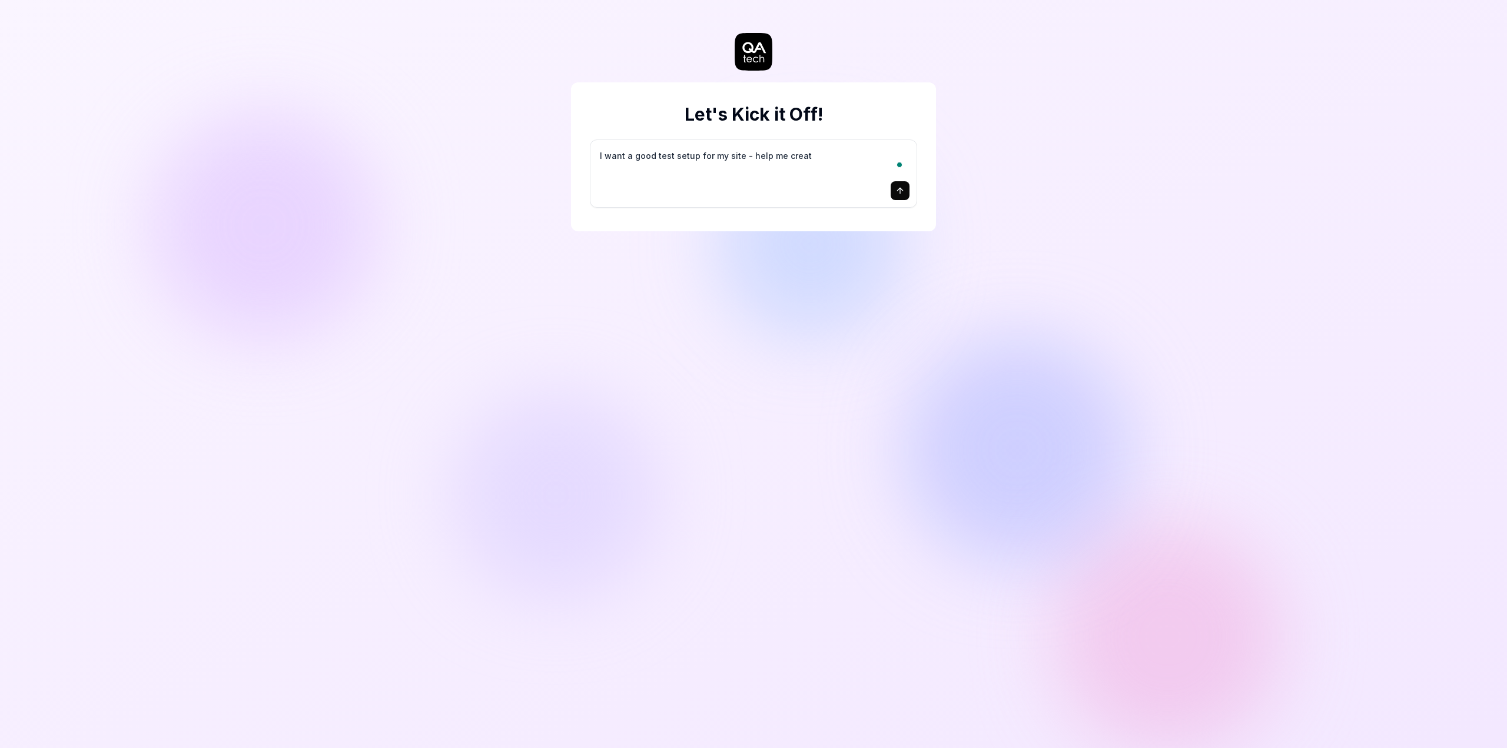
type textarea "I want a good test setup for my site - help me create"
type textarea "*"
type textarea "I want a good test setup for my site - help me create"
type textarea "*"
type textarea "I want a good test setup for my site - help me create t"
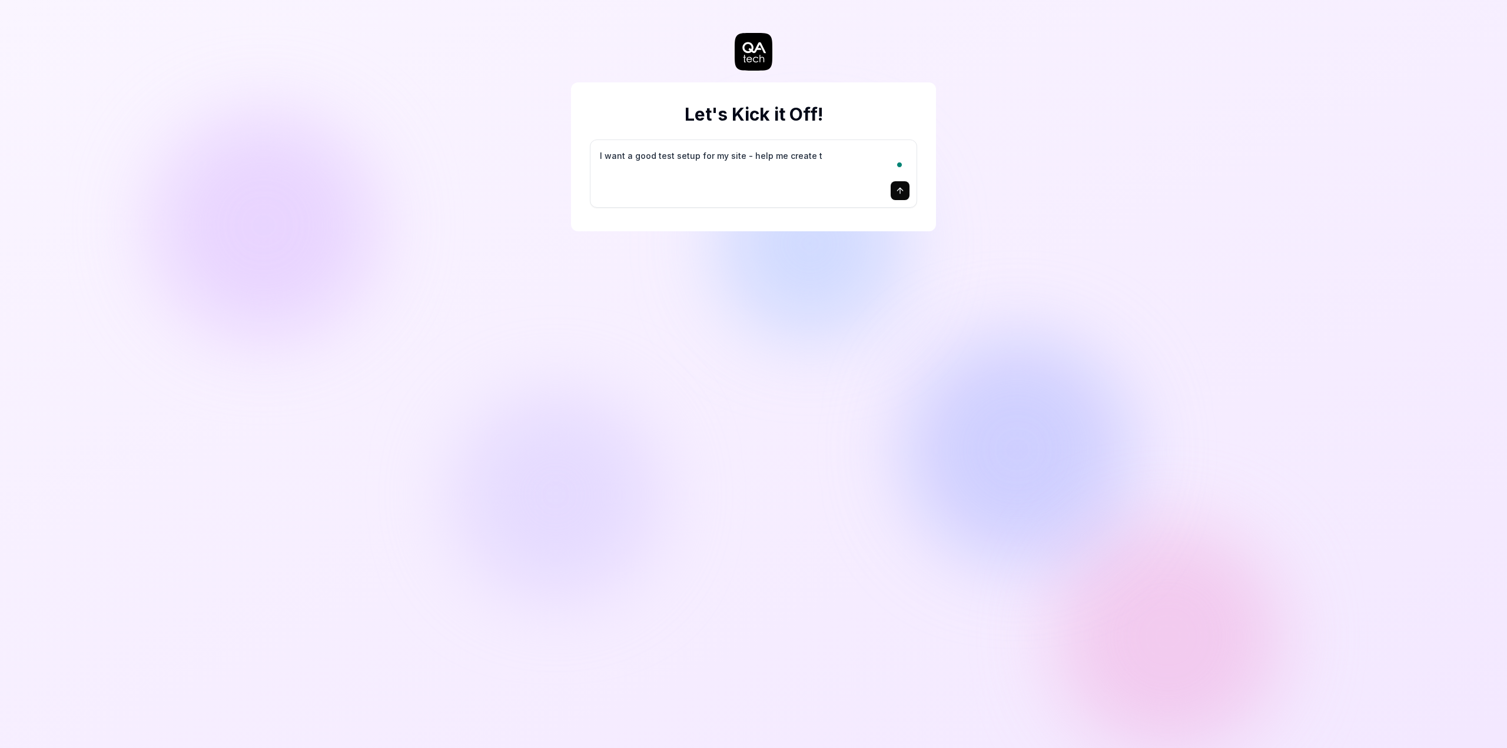
type textarea "*"
type textarea "I want a good test setup for my site - help me create th"
type textarea "*"
type textarea "I want a good test setup for my site - help me create the"
type textarea "*"
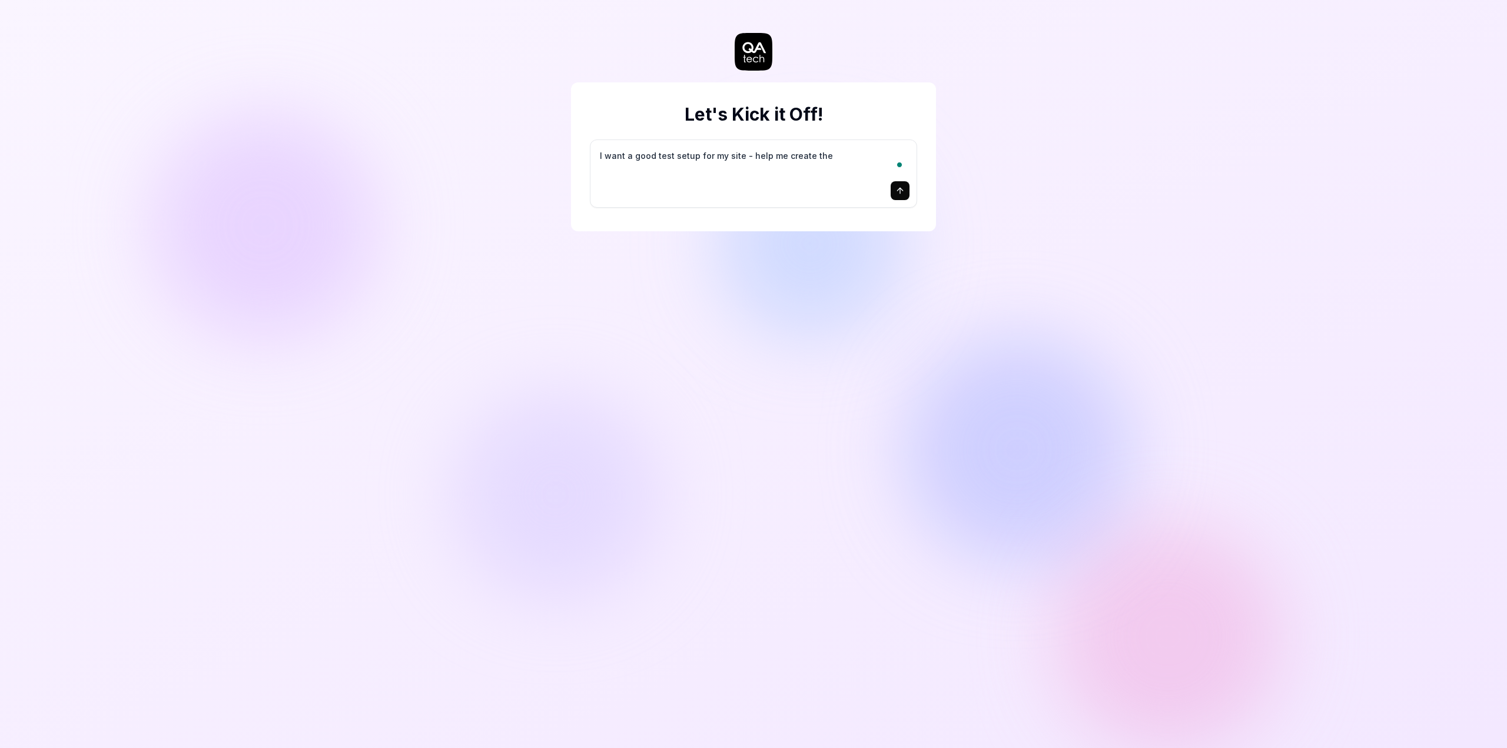
type textarea "I want a good test setup for my site - help me create the"
type textarea "*"
type textarea "I want a good test setup for my site - help me create the f"
type textarea "*"
type textarea "I want a good test setup for my site - help me create the fi"
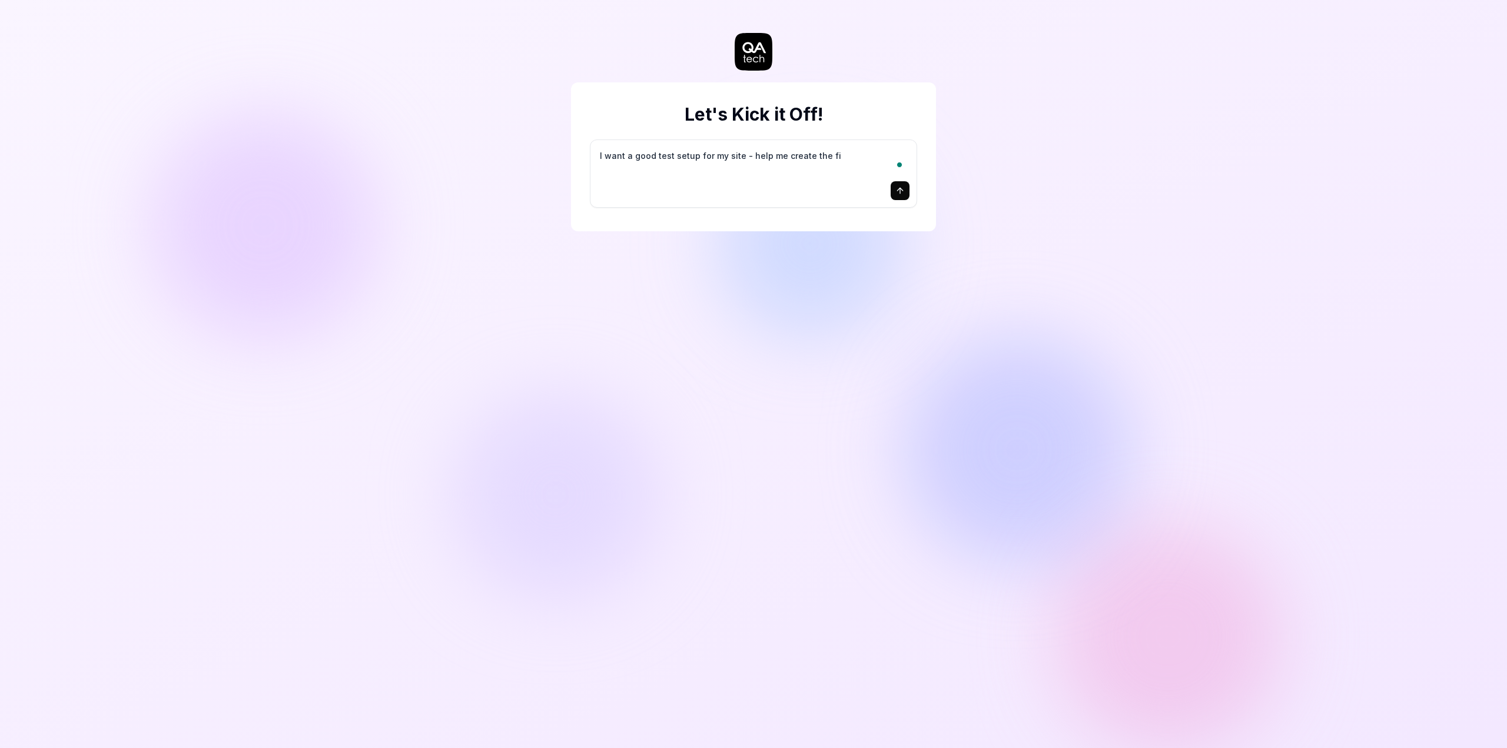
type textarea "*"
type textarea "I want a good test setup for my site - help me create the fir"
type textarea "*"
type textarea "I want a good test setup for my site - help me create the firs"
type textarea "*"
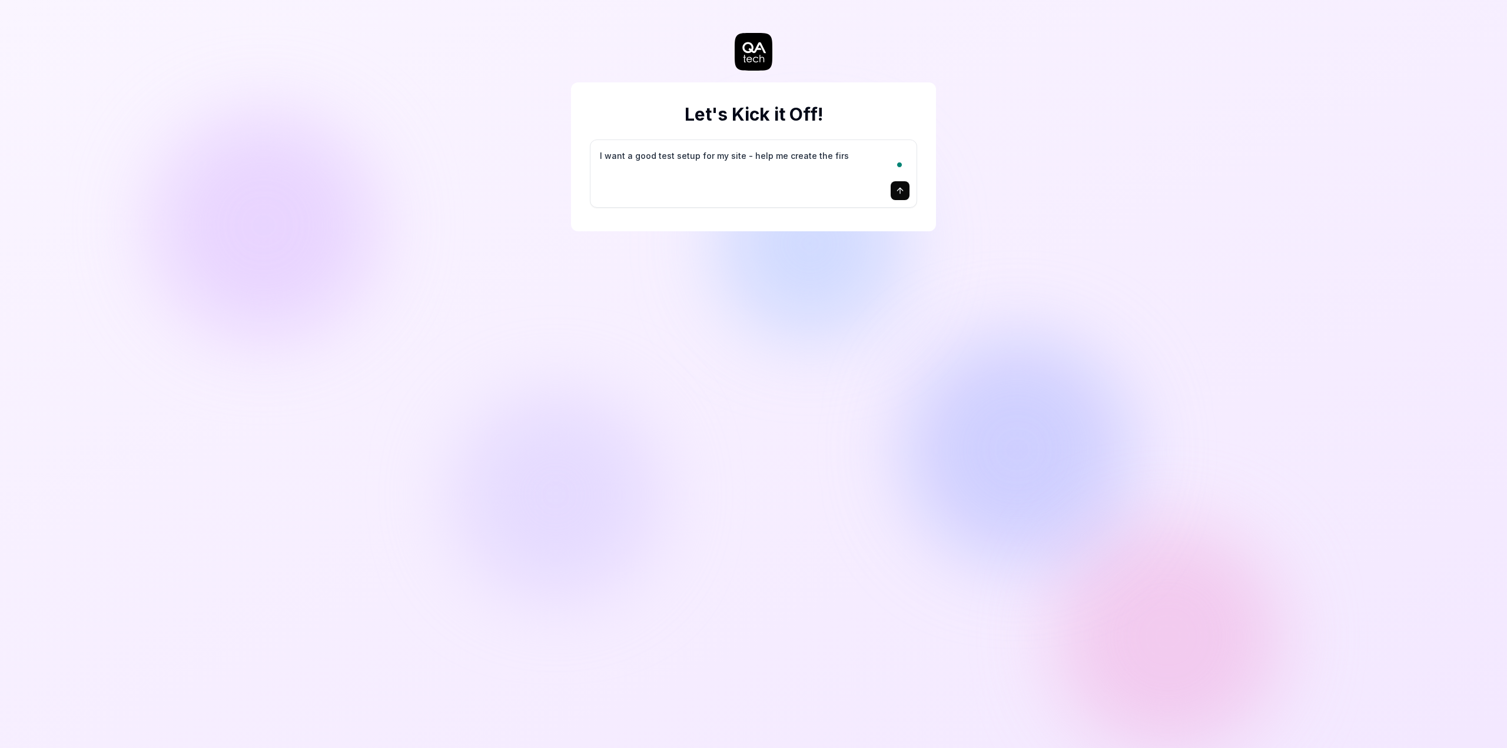
type textarea "I want a good test setup for my site - help me create the first"
type textarea "*"
type textarea "I want a good test setup for my site - help me create the first"
type textarea "*"
type textarea "I want a good test setup for my site - help me create the first 3"
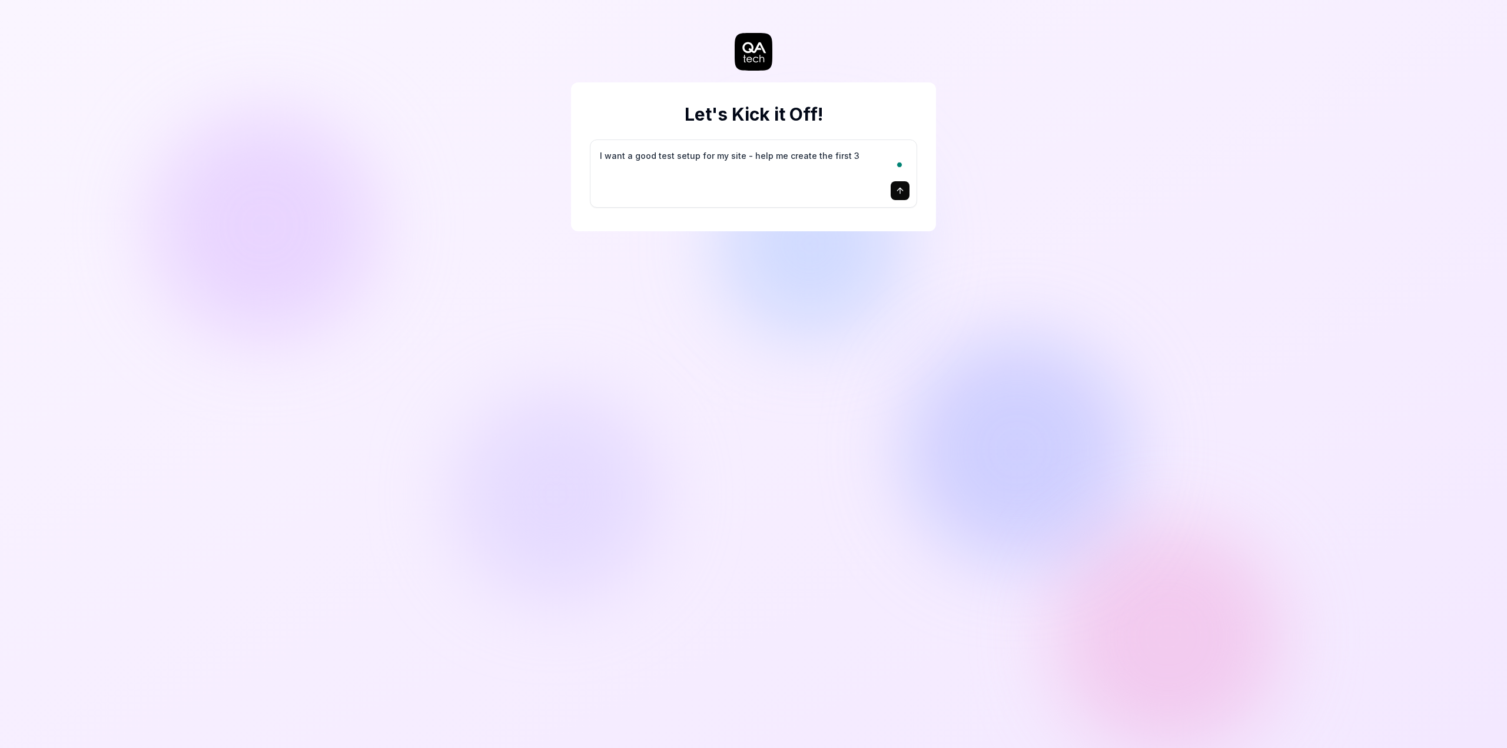
type textarea "*"
type textarea "I want a good test setup for my site - help me create the first 3-"
type textarea "*"
type textarea "I want a good test setup for my site - help me create the first 3-5"
type textarea "*"
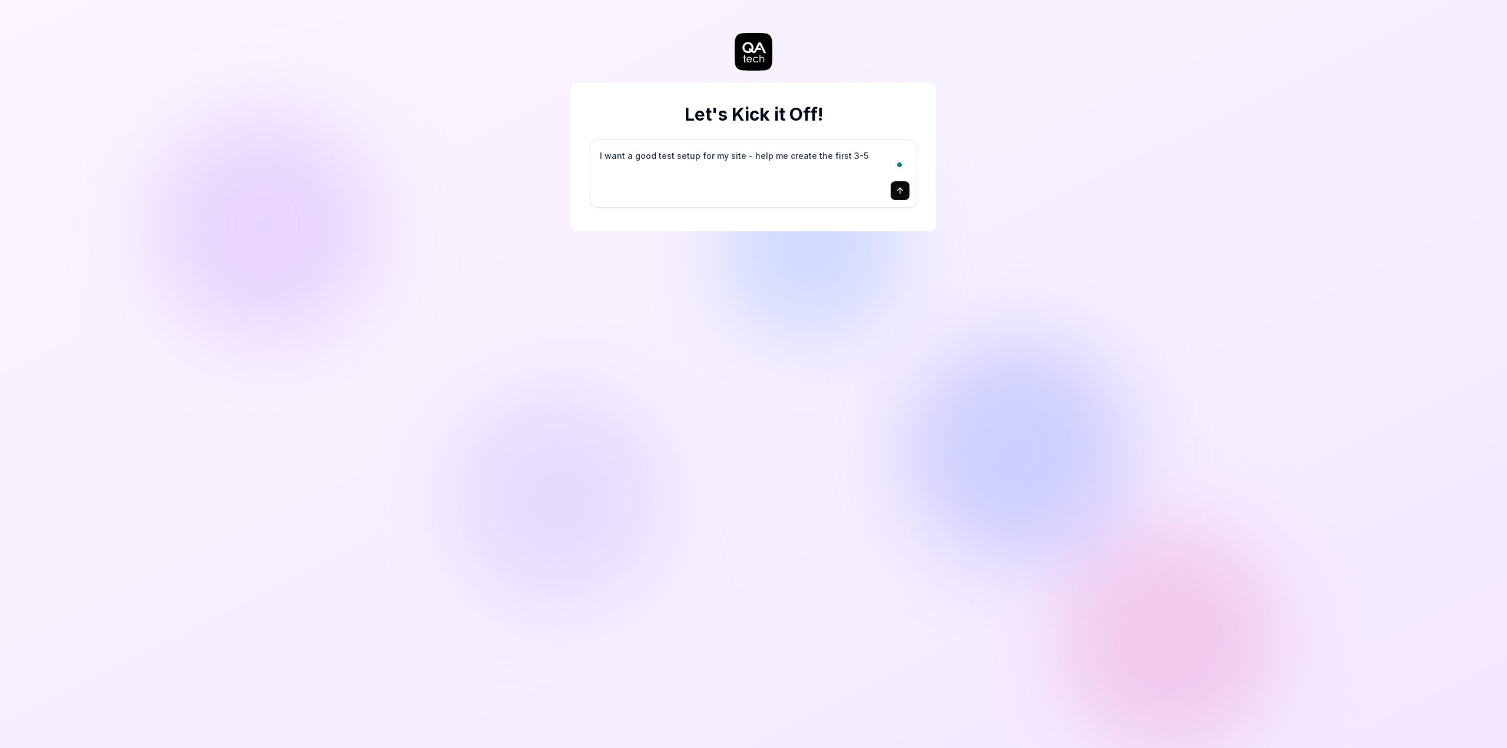
type textarea "I want a good test setup for my site - help me create the first 3-5"
type textarea "*"
type textarea "I want a good test setup for my site - help me create the first 3-5 t"
type textarea "*"
type textarea "I want a good test setup for my site - help me create the first 3-5 te"
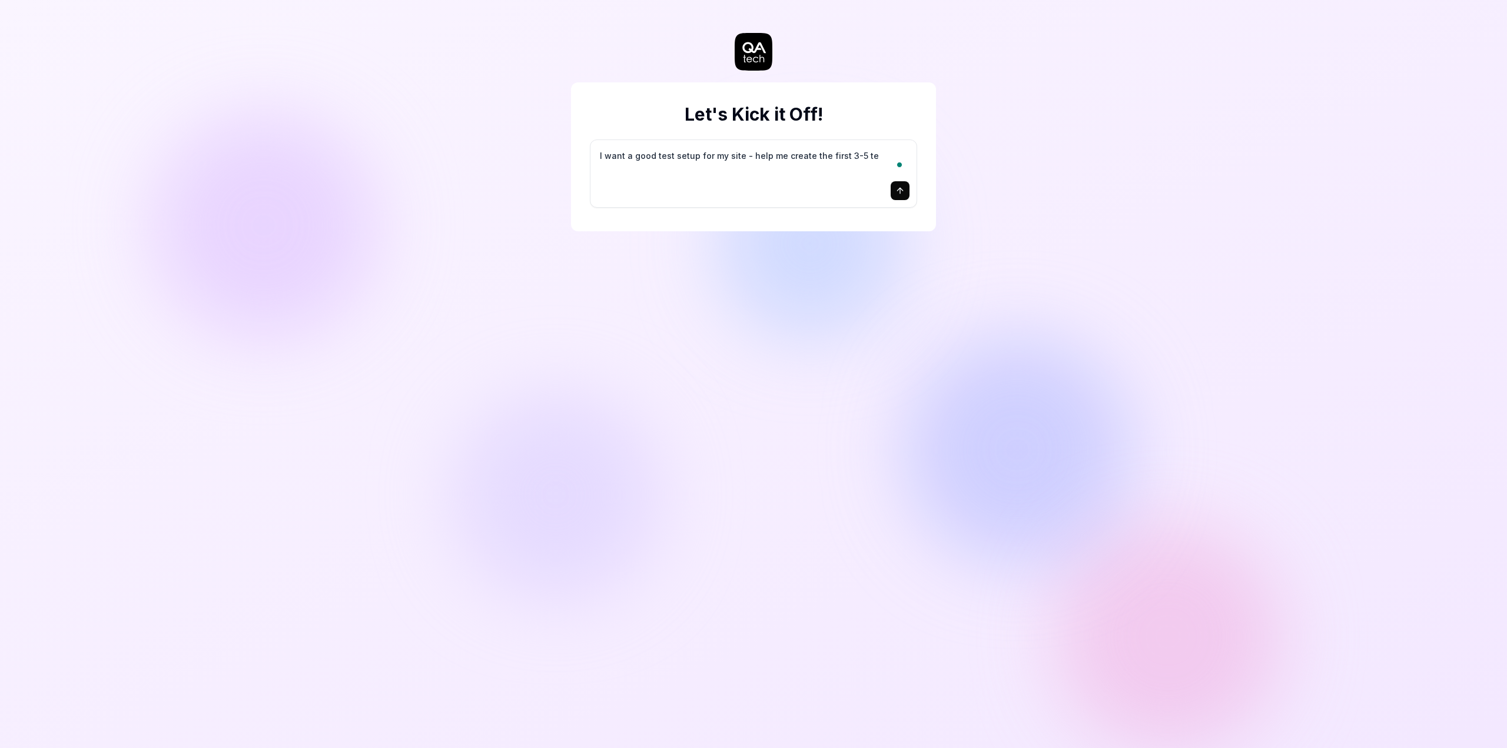
type textarea "*"
type textarea "I want a good test setup for my site - help me create the first 3-5 tes"
type textarea "*"
type textarea "I want a good test setup for my site - help me create the first 3-5 test"
type textarea "*"
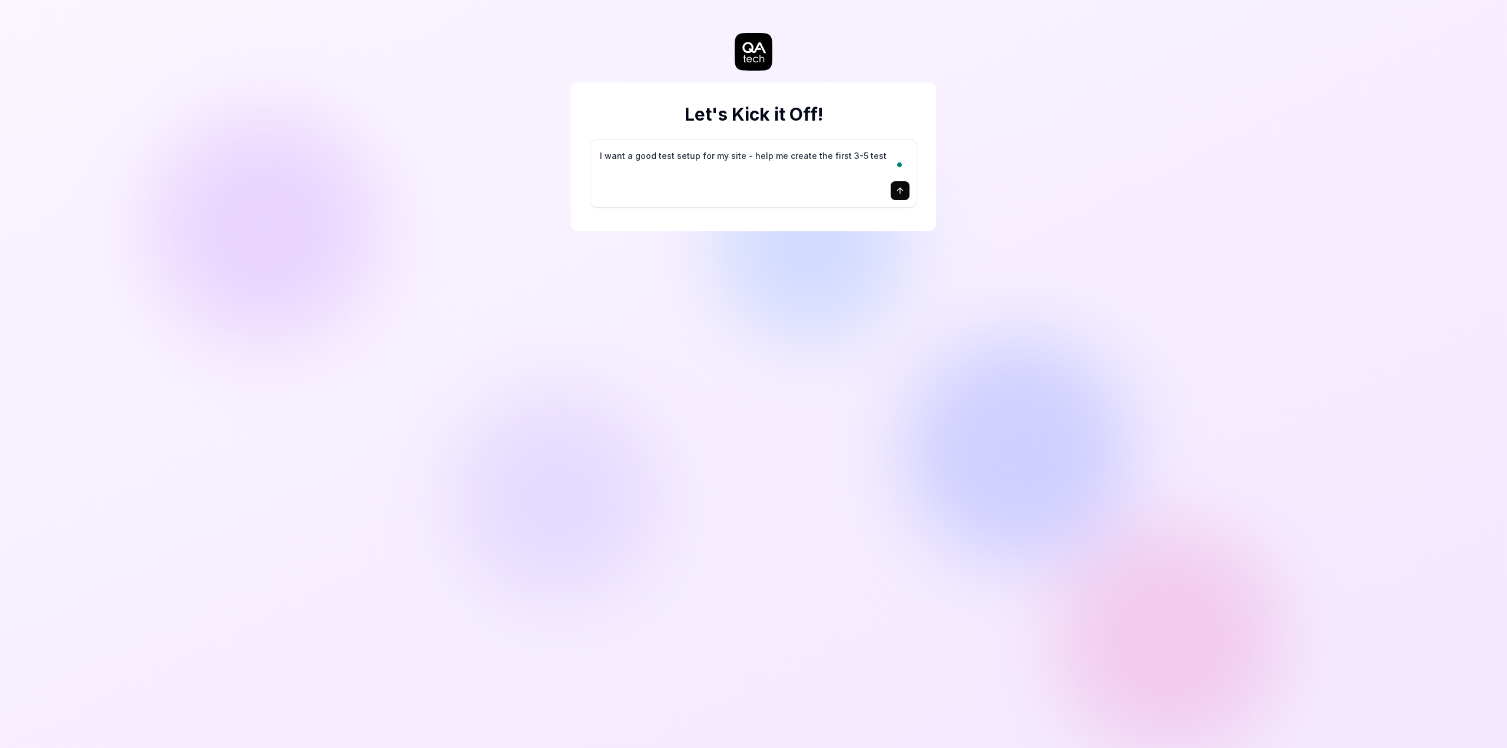
type textarea "I want a good test setup for my site - help me create the first 3-5 test"
type textarea "*"
type textarea "I want a good test setup for my site - help me create the first 3-5 test c"
type textarea "*"
type textarea "I want a good test setup for my site - help me create the first 3-5 test ca"
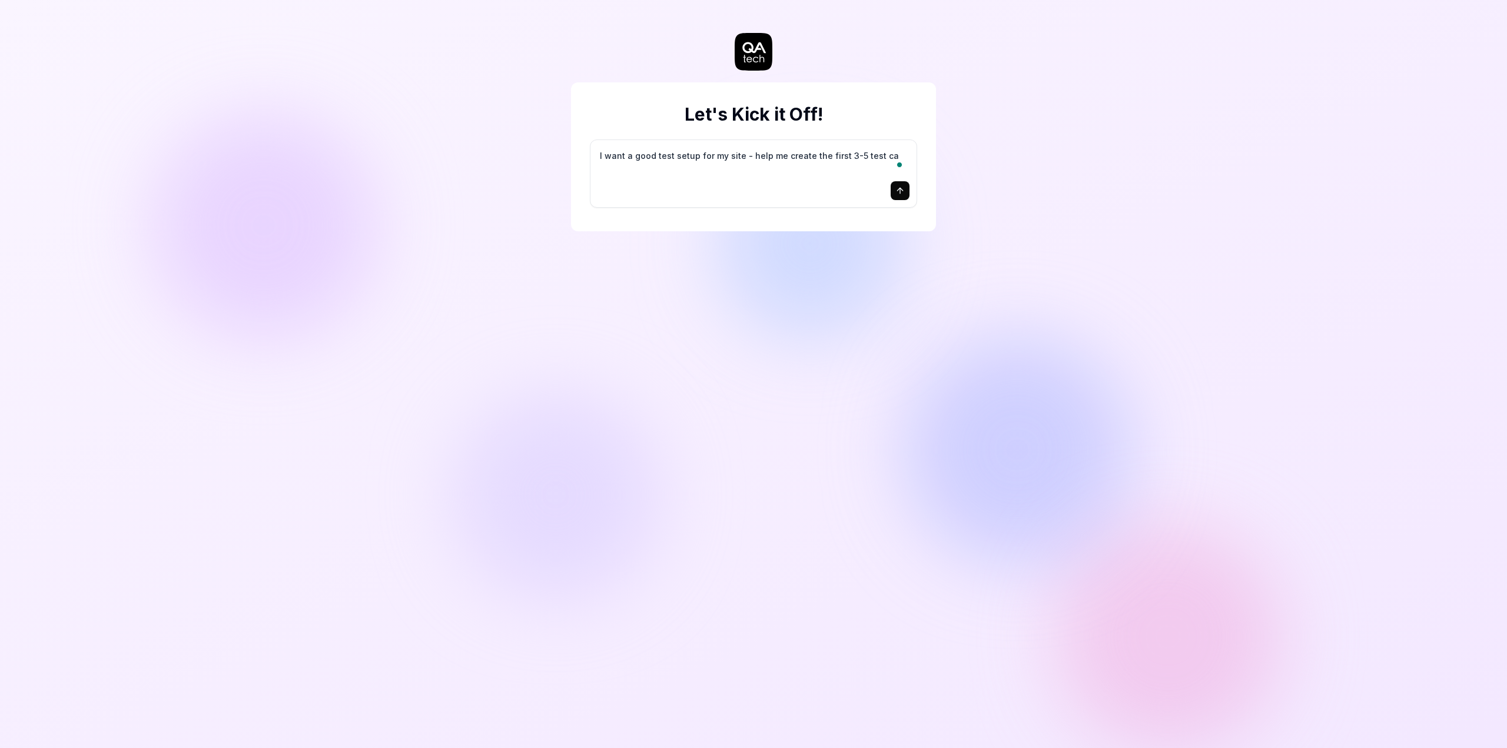
type textarea "*"
type textarea "I want a good test setup for my site - help me create the first 3-5 test cas"
type textarea "*"
type textarea "I want a good test setup for my site - help me create the first 3-5 test case"
type textarea "*"
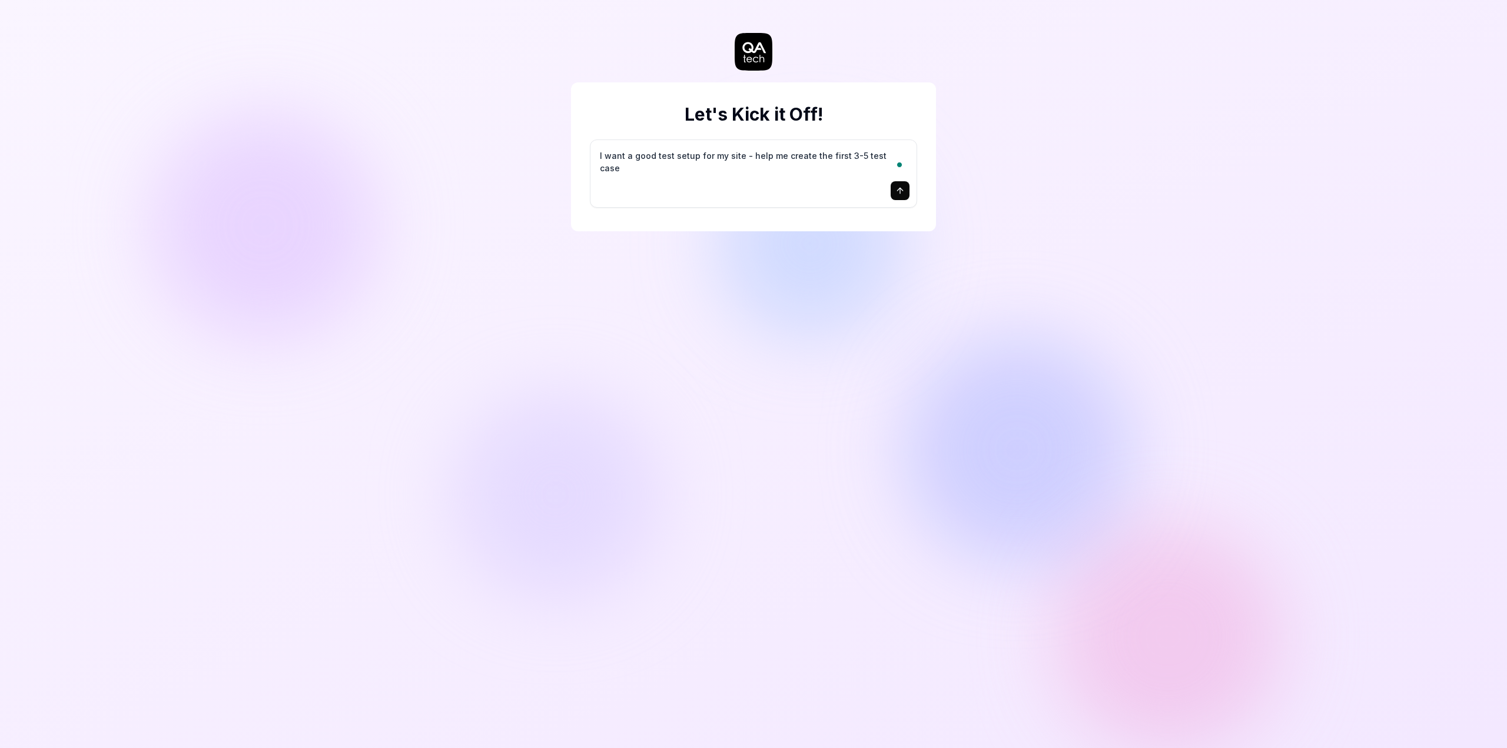
type textarea "I want a good test setup for my site - help me create the first 3-5 test cases"
click at [903, 189] on icon "submit" at bounding box center [899, 190] width 9 height 9
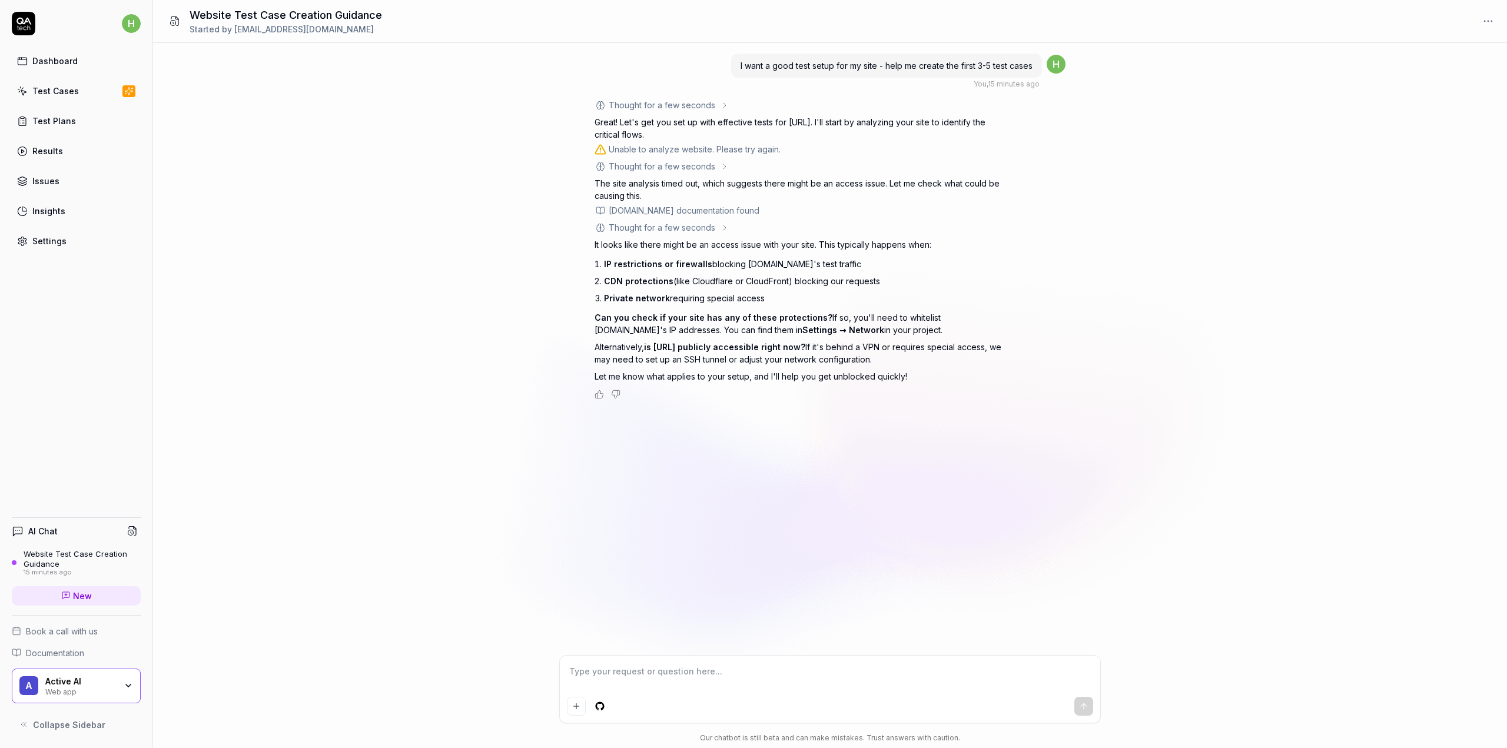
click at [127, 687] on icon "button" at bounding box center [128, 686] width 5 height 2
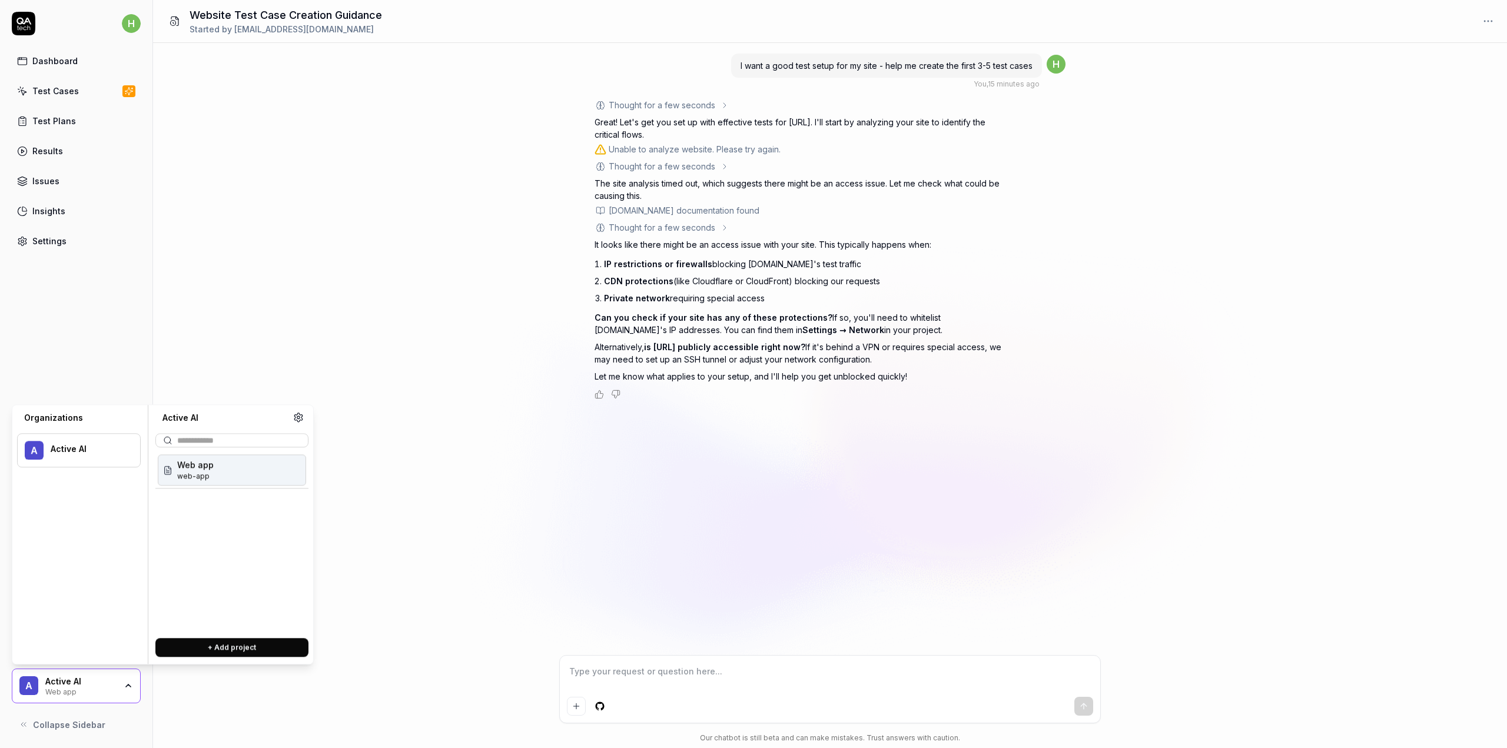
click at [338, 524] on div "I want a good test setup for my site - help me create the first 3-5 test cases …" at bounding box center [830, 349] width 1354 height 612
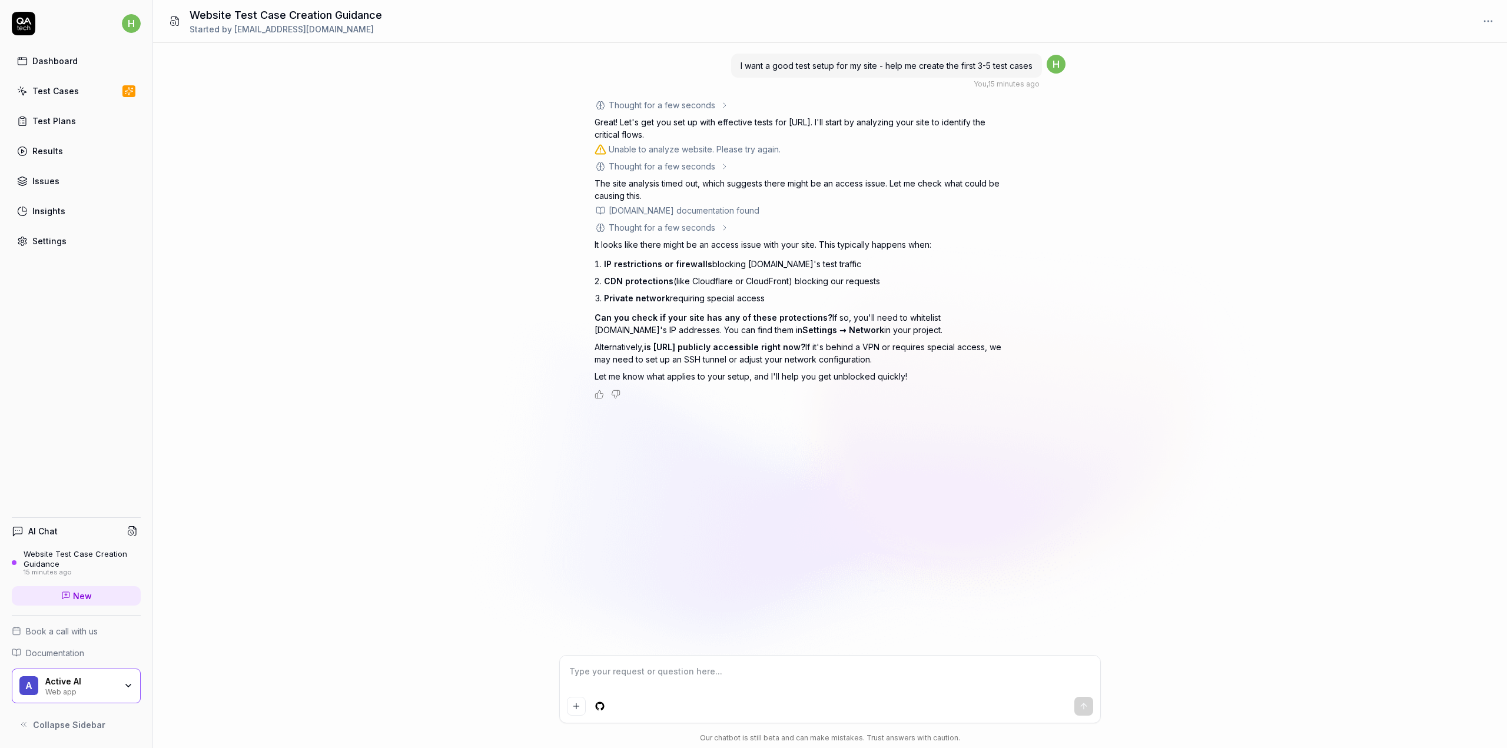
click at [717, 672] on textarea at bounding box center [830, 677] width 526 height 29
type textarea "*"
type textarea "y"
type textarea "*"
type textarea "ye"
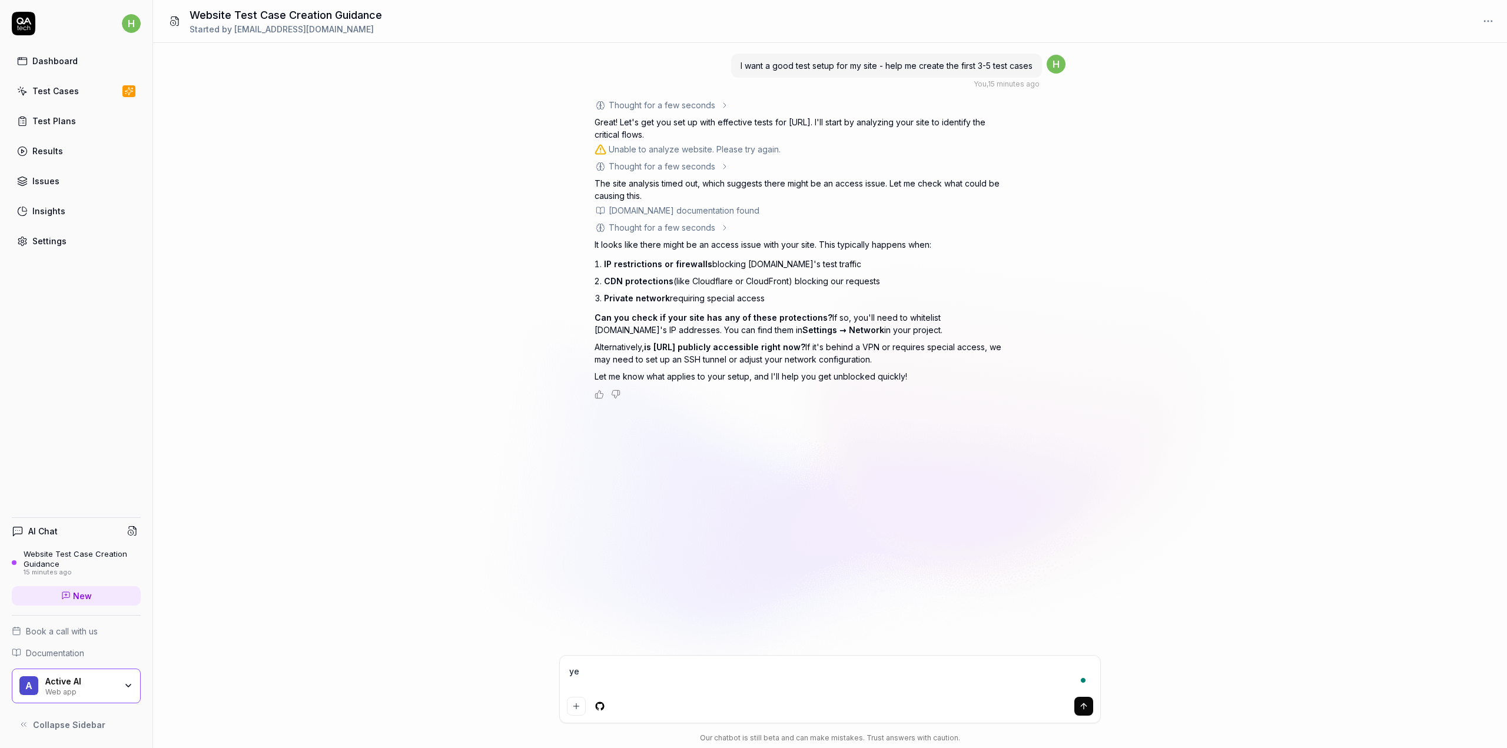
type textarea "*"
type textarea "yes"
type textarea "*"
type textarea "yes"
type textarea "*"
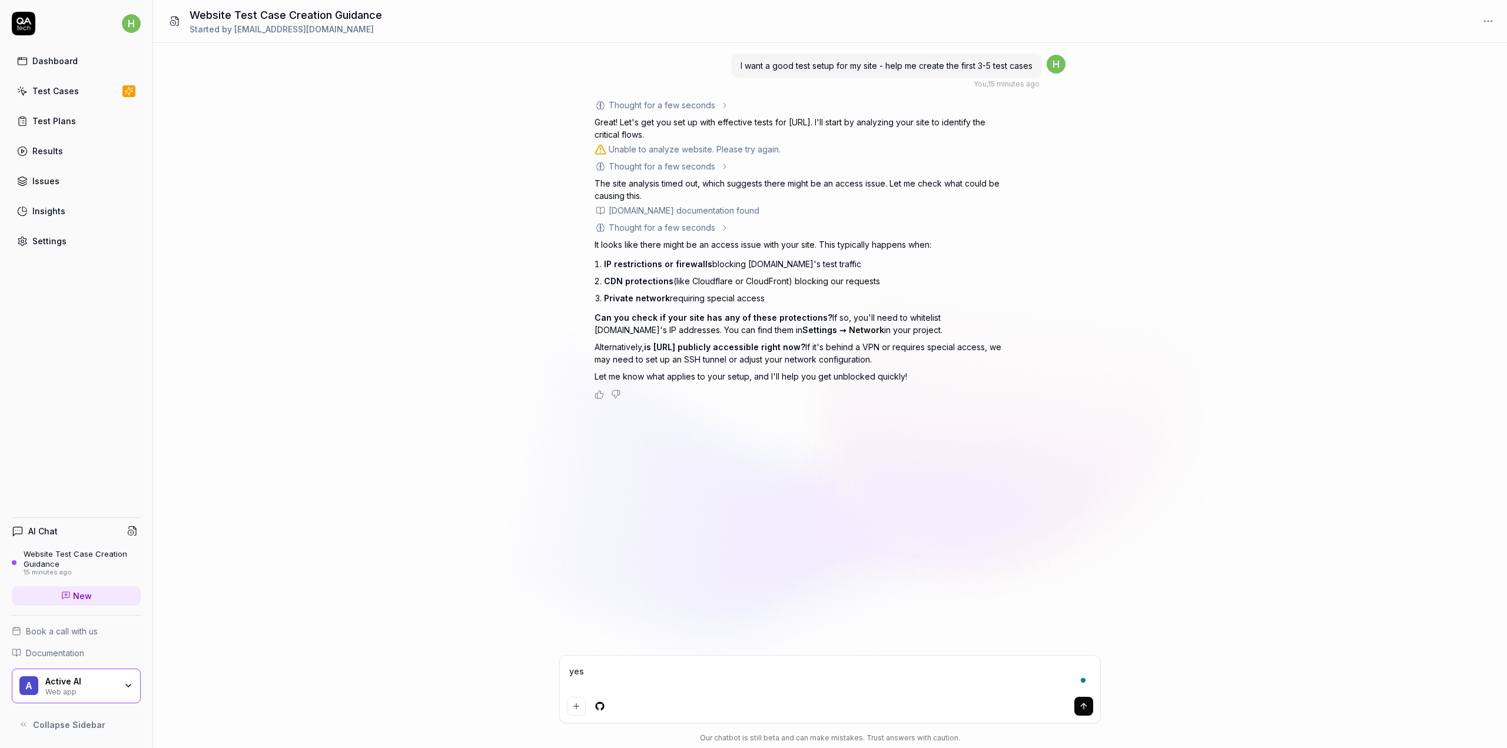
type textarea "yes i"
type textarea "*"
type textarea "yes it"
type textarea "*"
type textarea "yes it"
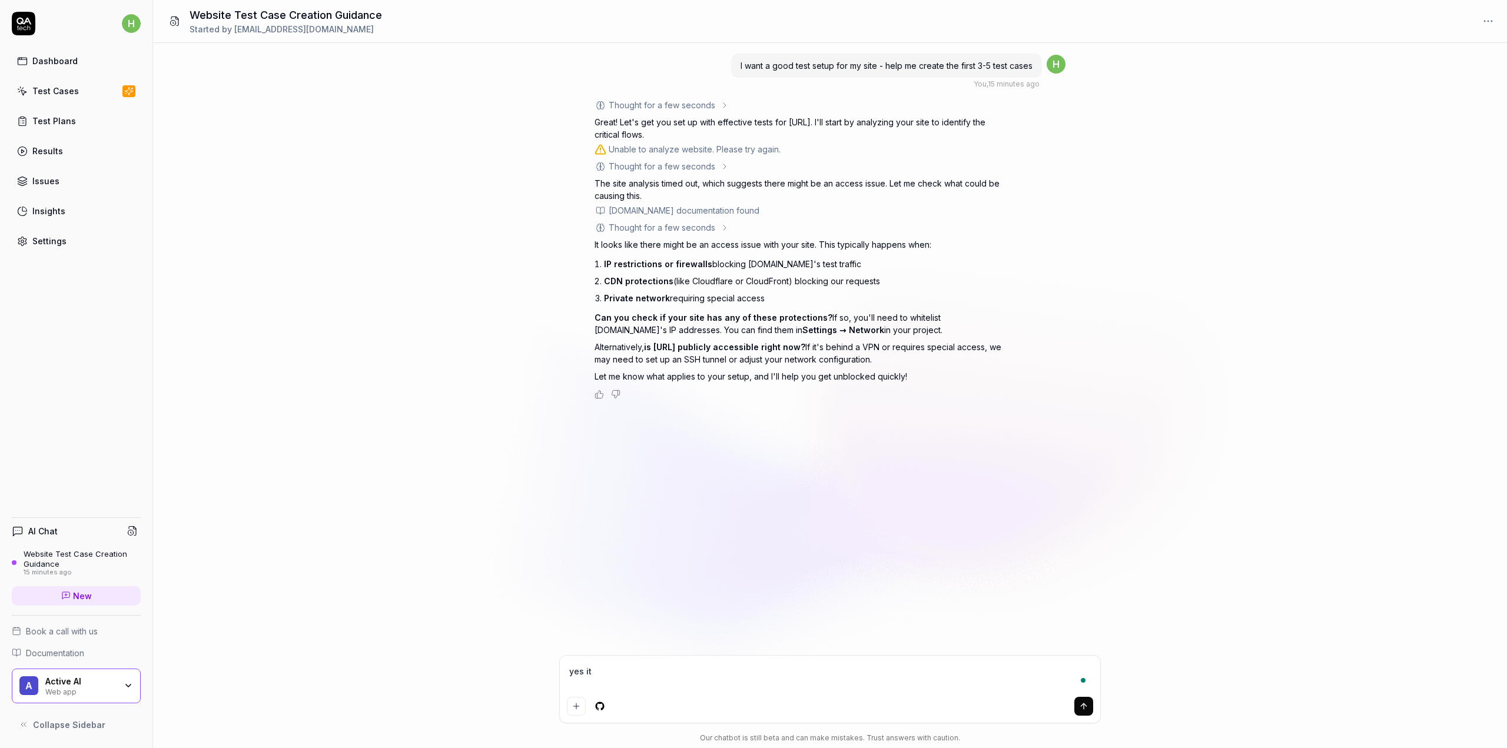
type textarea "*"
type textarea "yes it w"
type textarea "*"
type textarea "yes it wo"
type textarea "*"
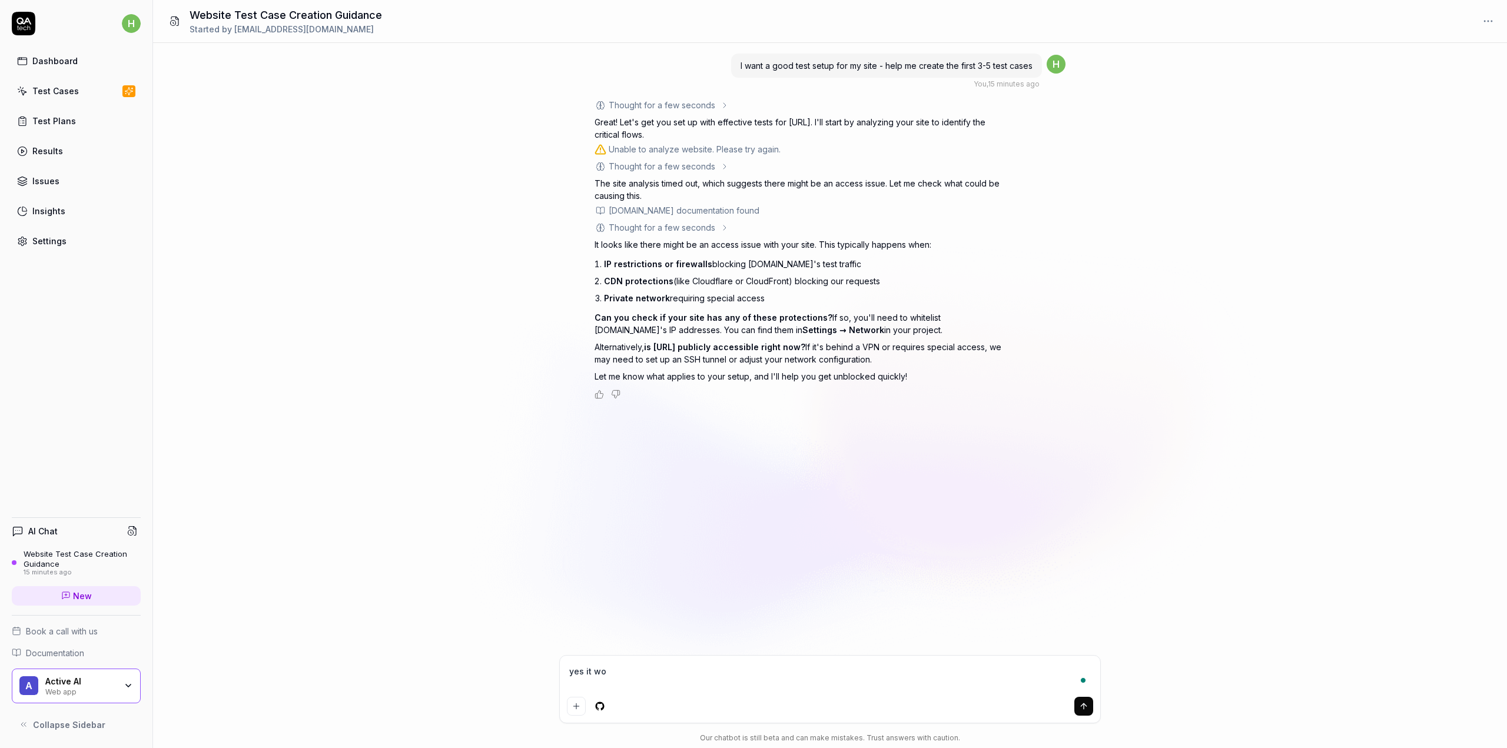
type textarea "yes it wor"
type textarea "*"
type textarea "yes it work"
type textarea "*"
type textarea "yes it works"
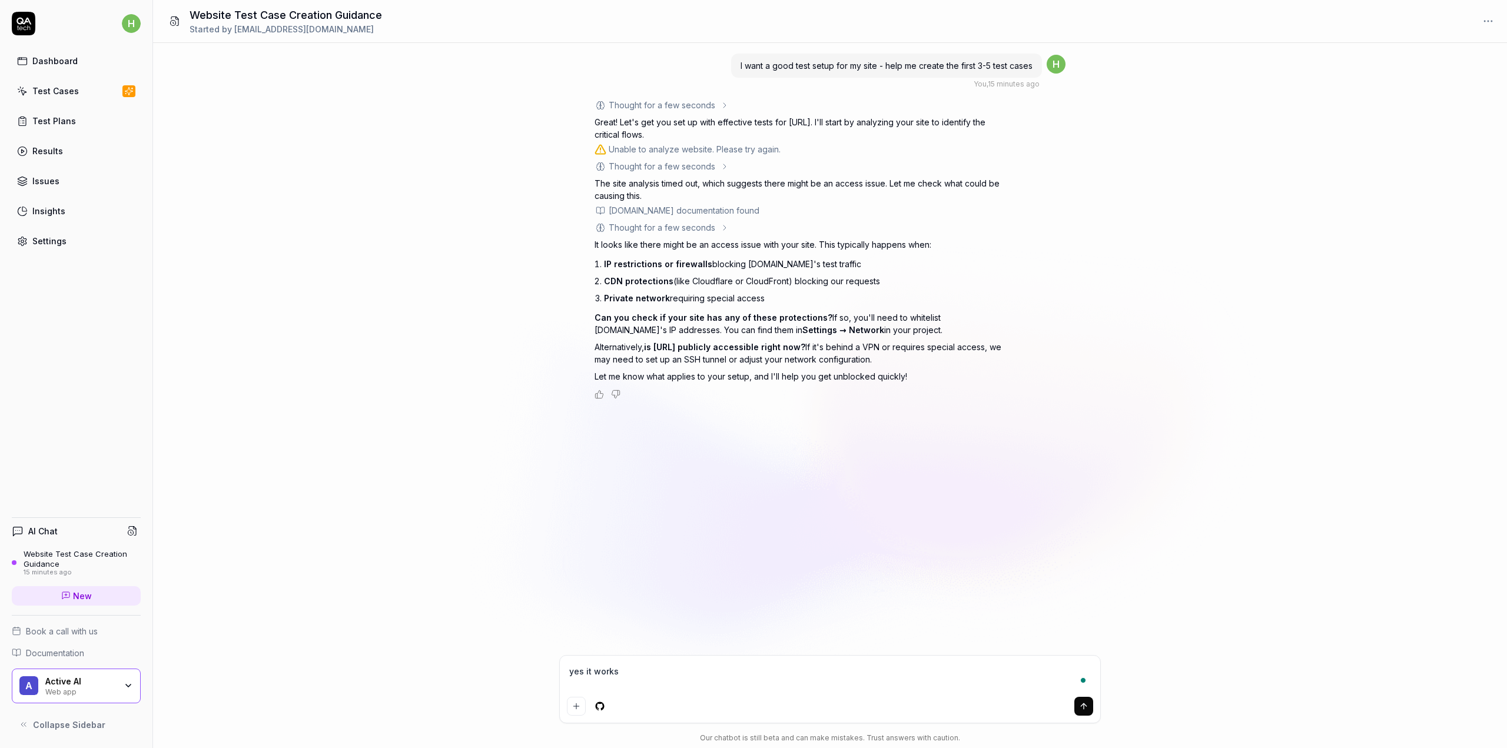
type textarea "*"
click at [65, 85] on div "Test Cases" at bounding box center [55, 91] width 47 height 12
type textarea "*"
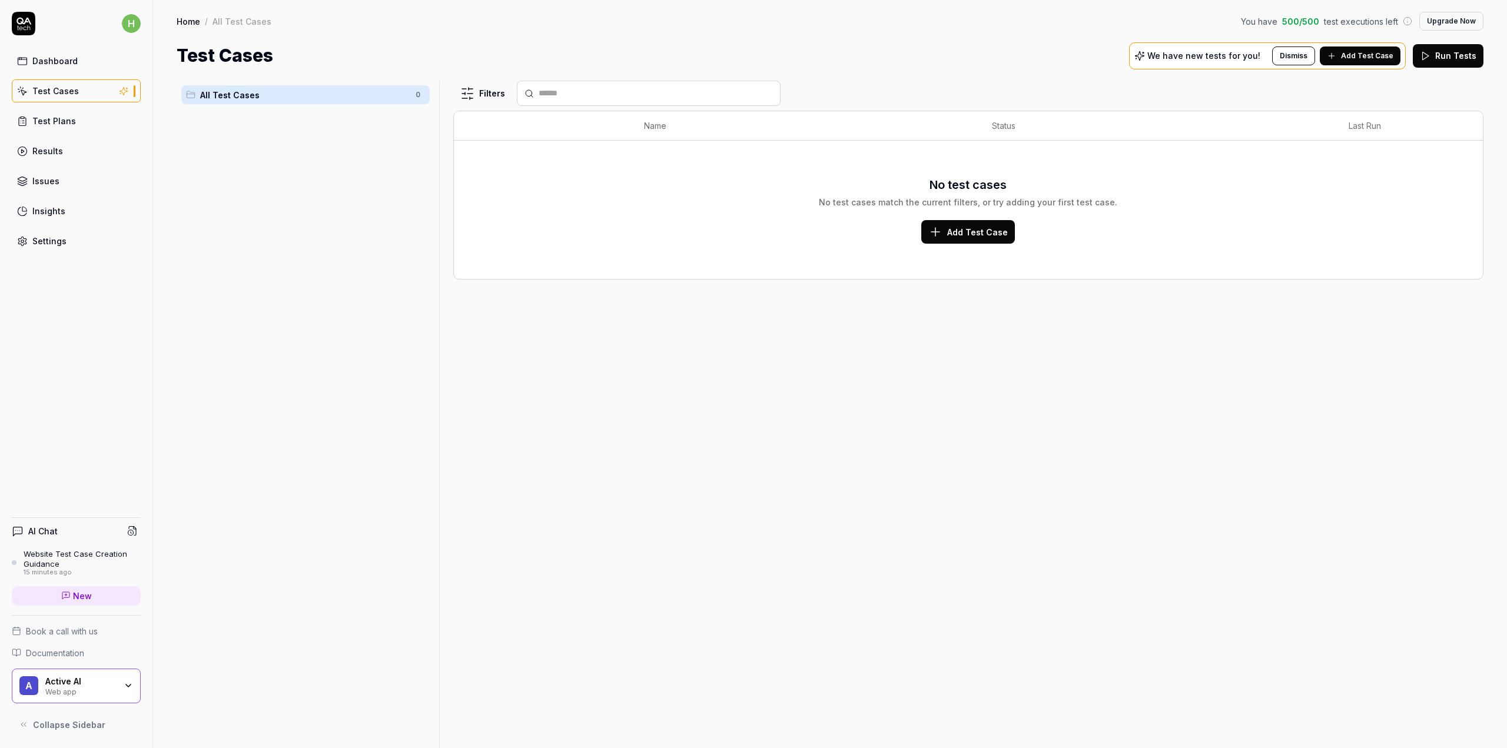
click at [956, 230] on span "Add Test Case" at bounding box center [977, 232] width 61 height 12
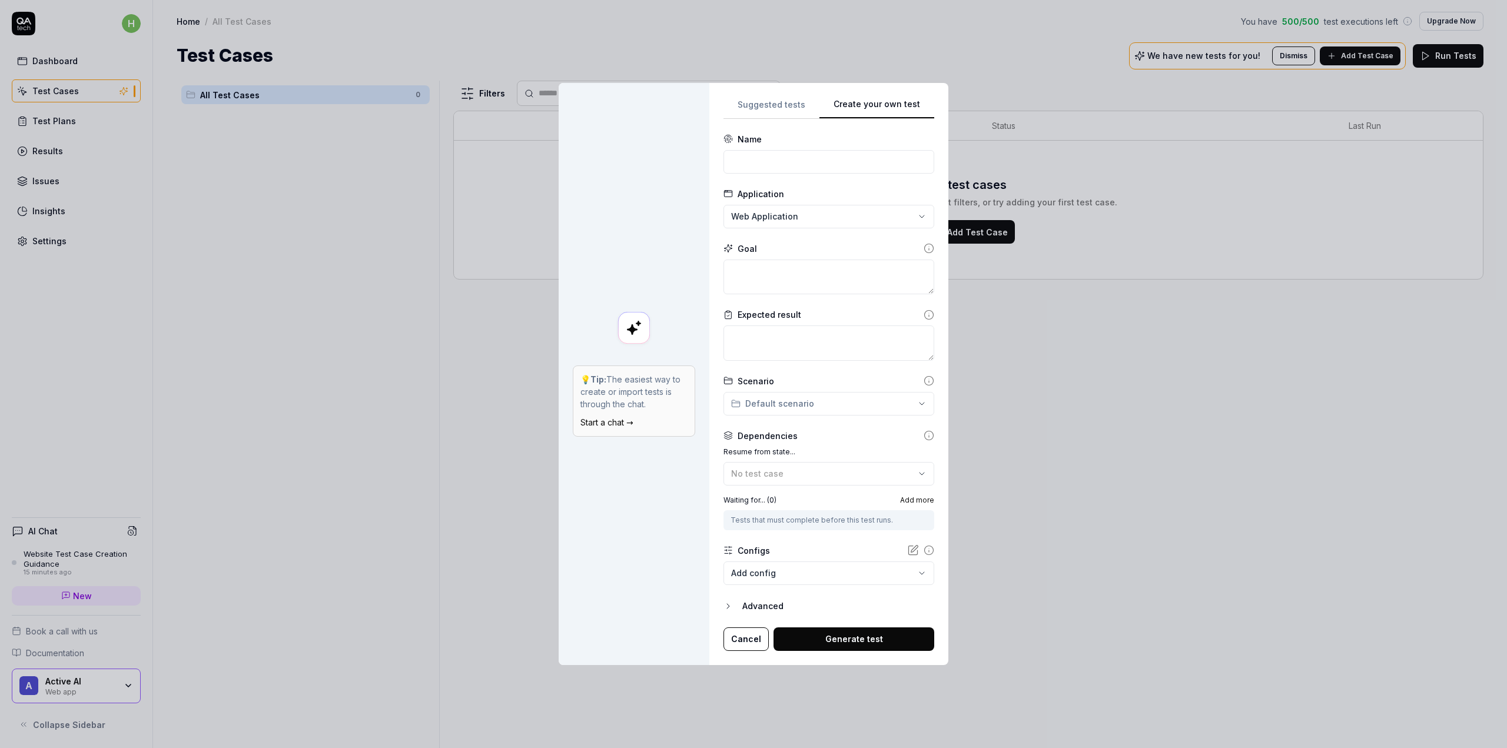
click at [788, 211] on div "**********" at bounding box center [753, 374] width 1507 height 748
click at [677, 209] on div "**********" at bounding box center [753, 374] width 1507 height 748
click at [762, 606] on div "Advanced" at bounding box center [838, 606] width 192 height 14
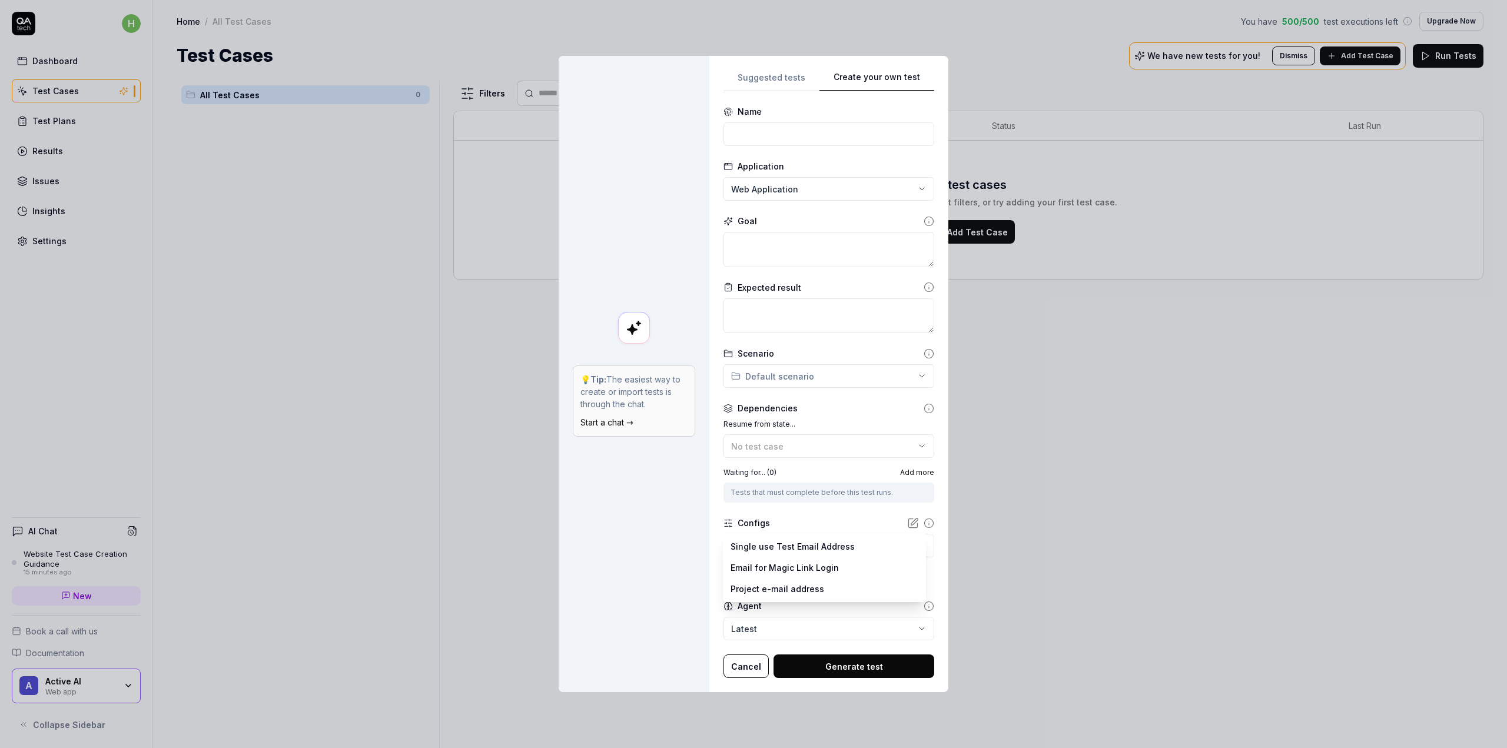
click at [783, 545] on body "h Dashboard Test Cases Test Plans Results Issues Insights Settings AI Chat Webs…" at bounding box center [753, 374] width 1507 height 748
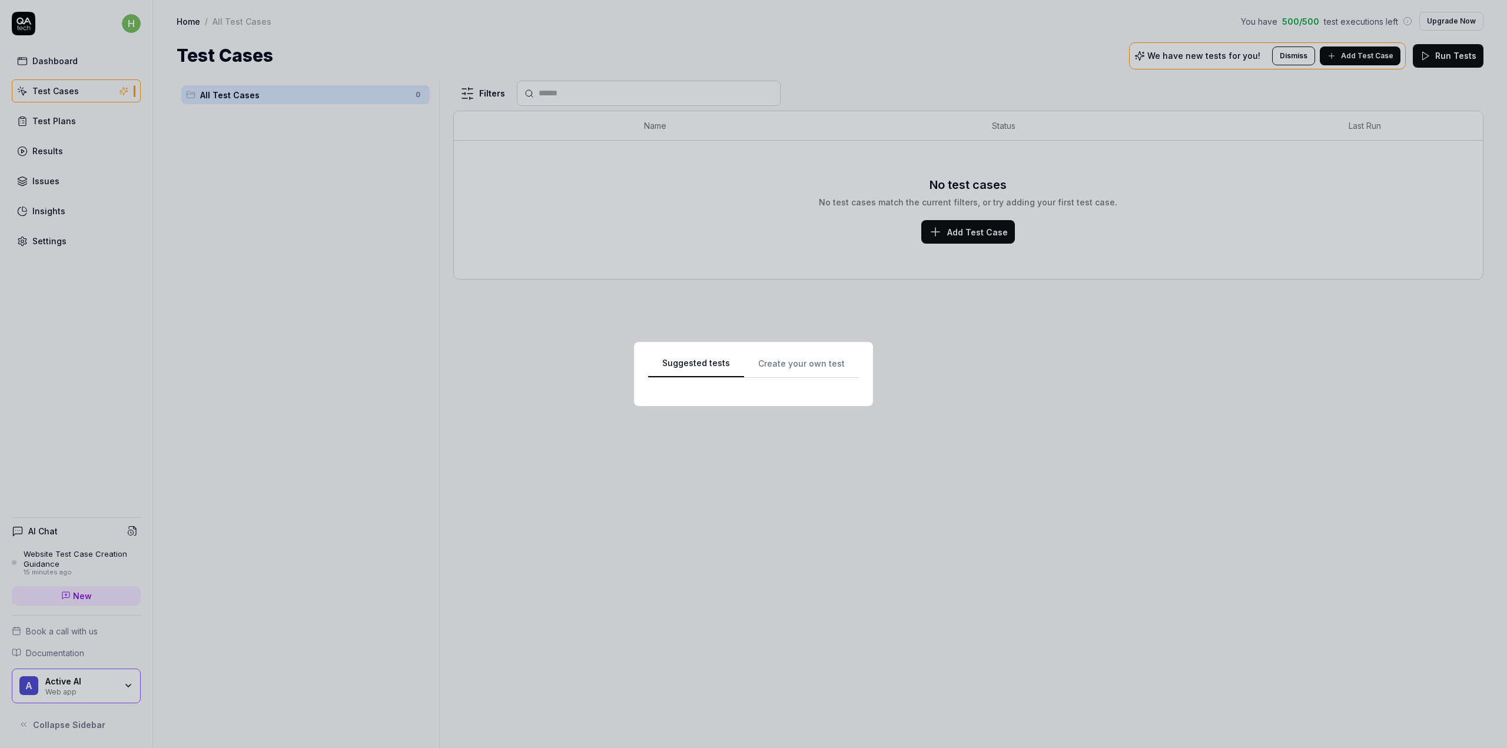
click at [757, 45] on div "Suggested tests Suggested tests Create your own test" at bounding box center [753, 374] width 1507 height 748
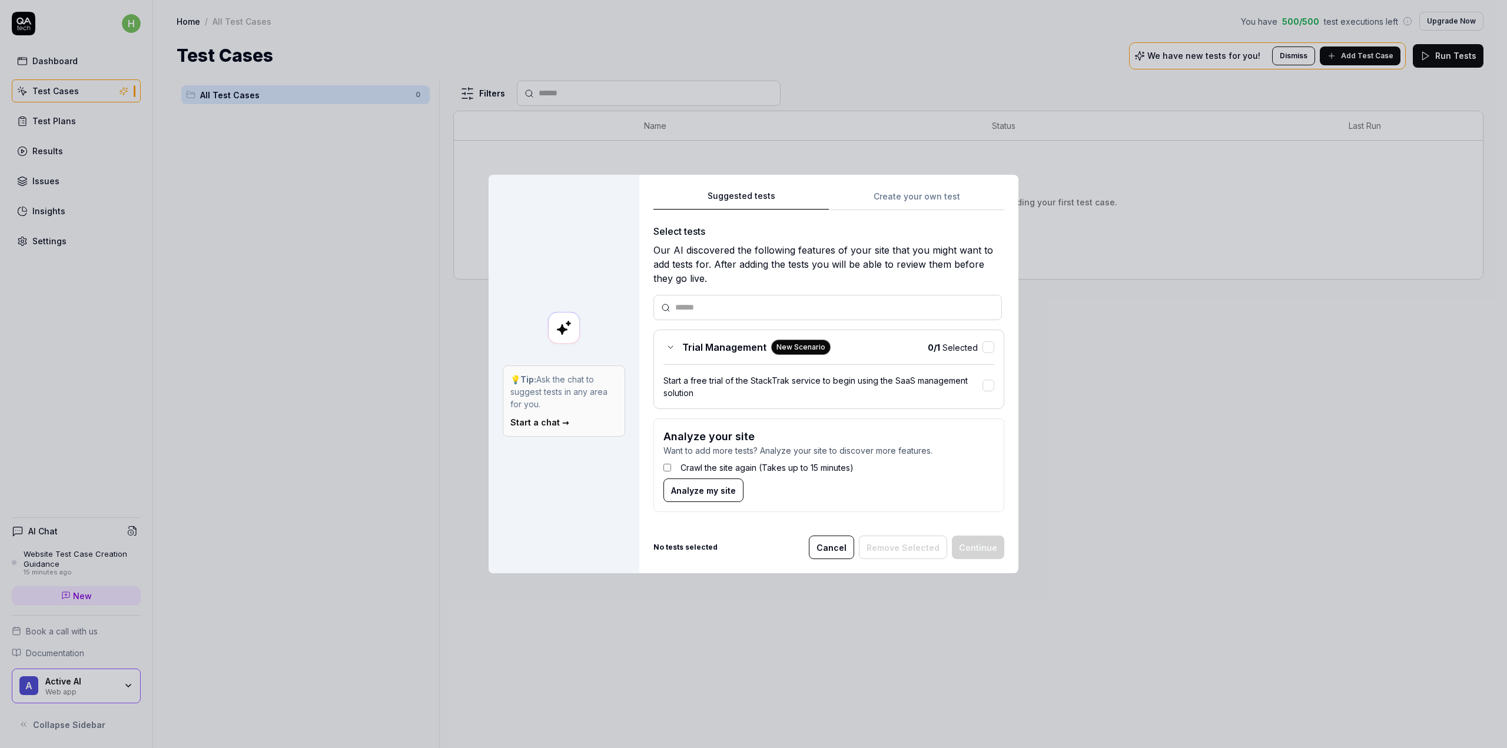
click at [826, 550] on button "Cancel" at bounding box center [831, 548] width 45 height 24
